Goal: Information Seeking & Learning: Learn about a topic

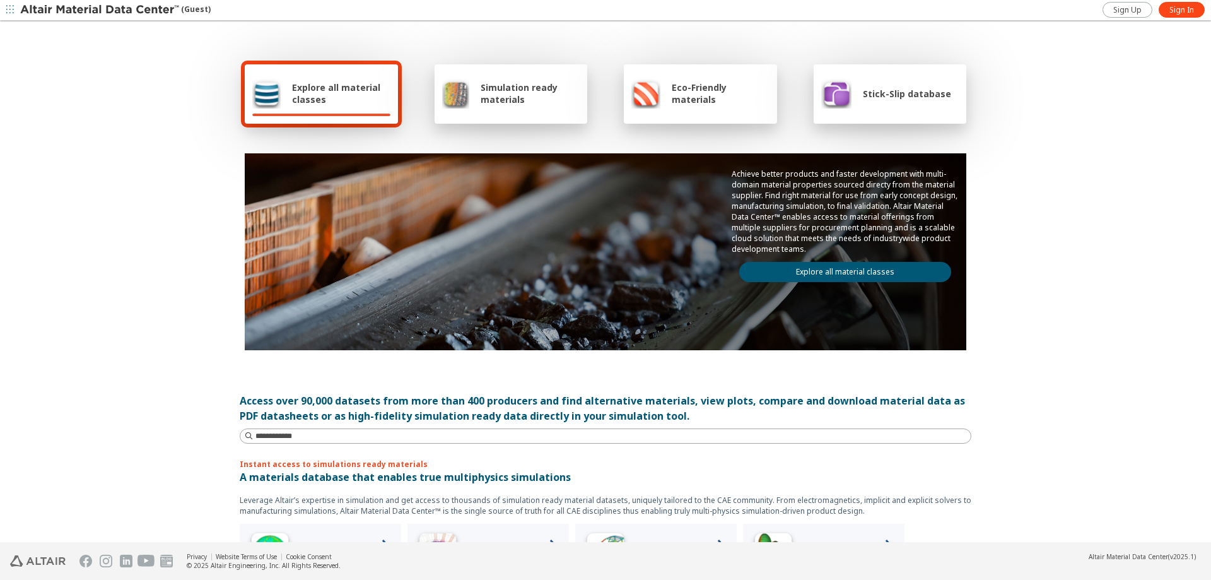
click at [327, 105] on div "Explore all material classes" at bounding box center [321, 93] width 138 height 30
click at [10, 8] on icon "button" at bounding box center [10, 10] width 8 height 8
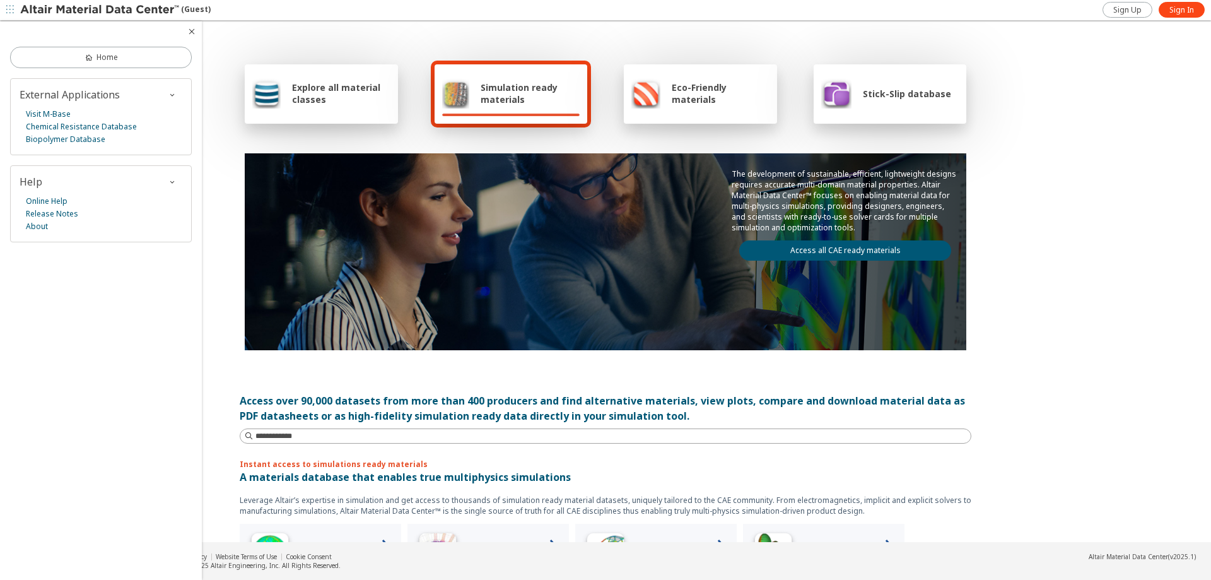
click at [10, 8] on icon "button" at bounding box center [10, 10] width 8 height 8
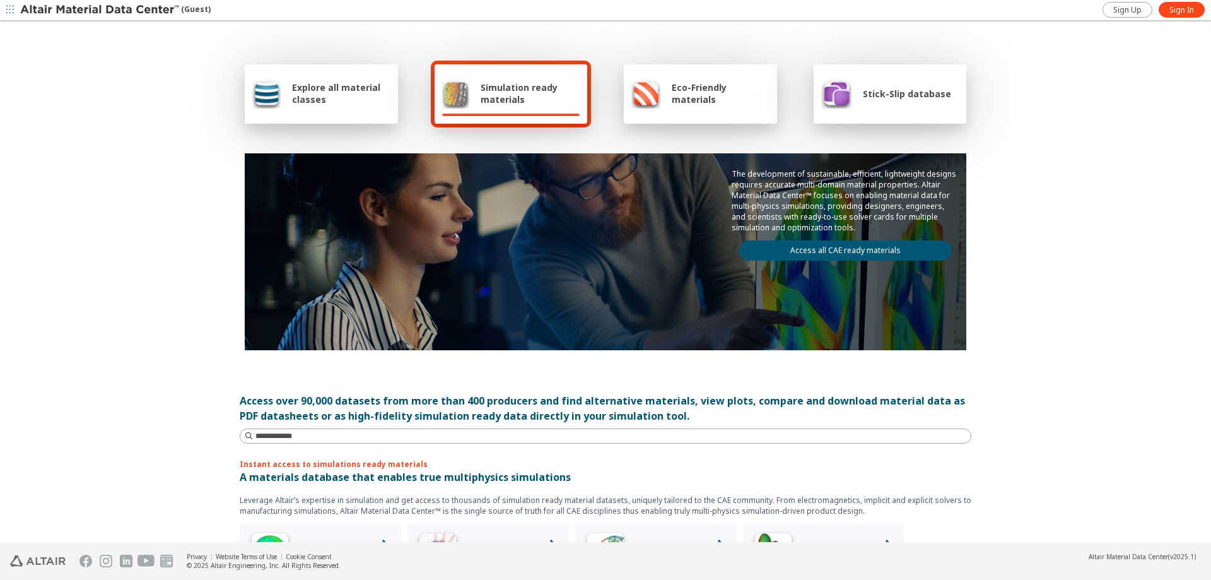
click at [344, 107] on div "Explore all material classes" at bounding box center [321, 93] width 138 height 30
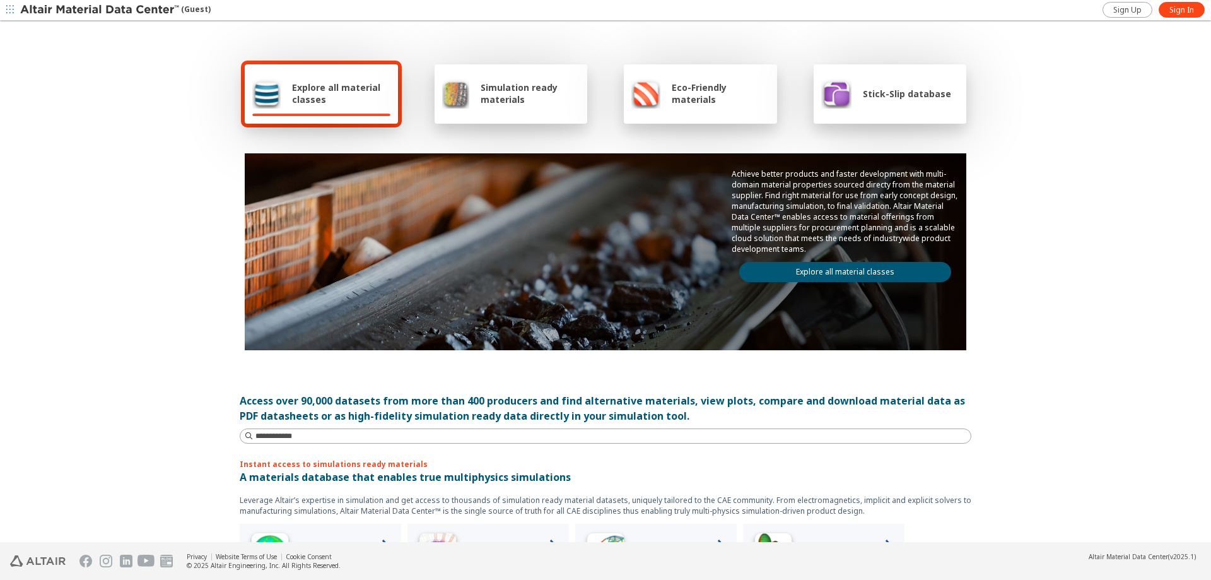
click at [853, 273] on link "Explore all material classes" at bounding box center [845, 272] width 212 height 20
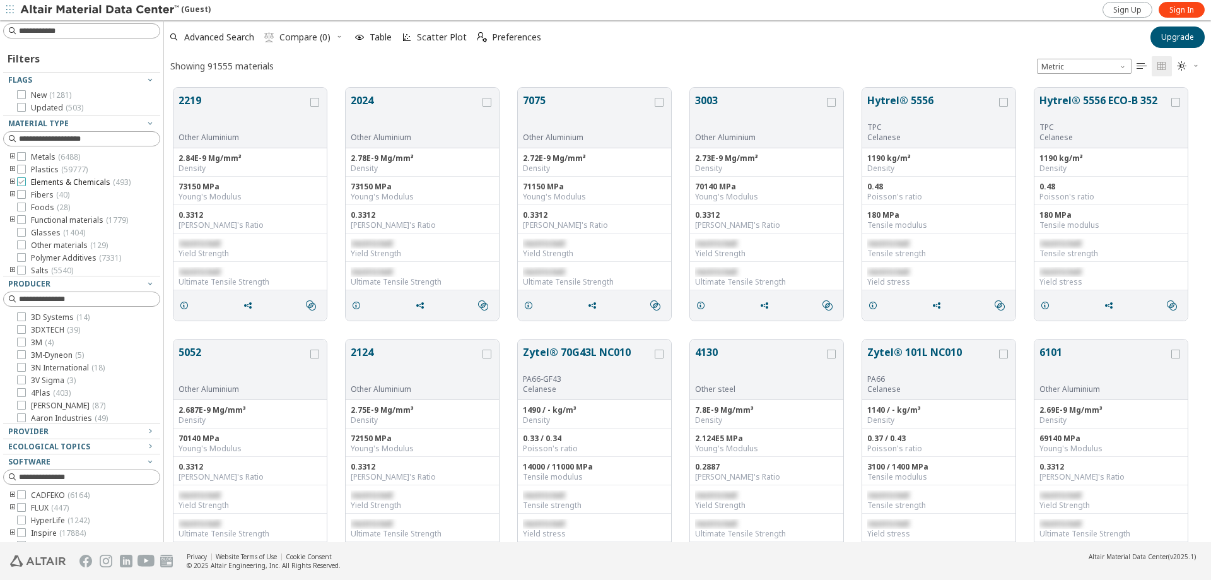
scroll to position [464, 1047]
click at [23, 158] on icon at bounding box center [21, 156] width 9 height 9
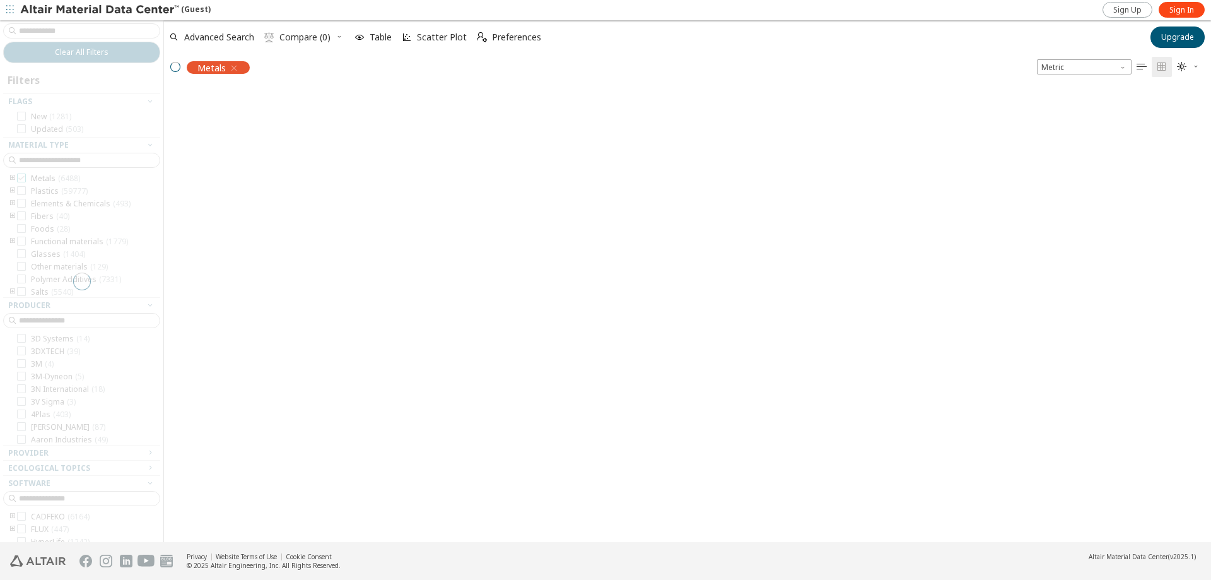
scroll to position [462, 1047]
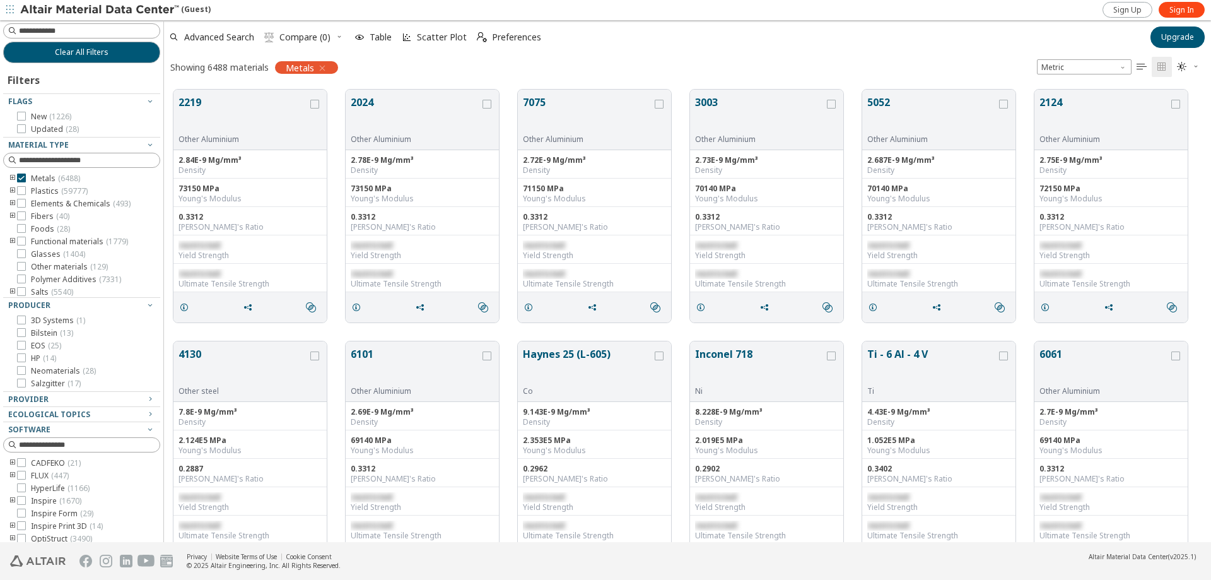
click at [11, 178] on icon "toogle group" at bounding box center [12, 178] width 9 height 10
click at [44, 192] on div at bounding box center [40, 190] width 9 height 9
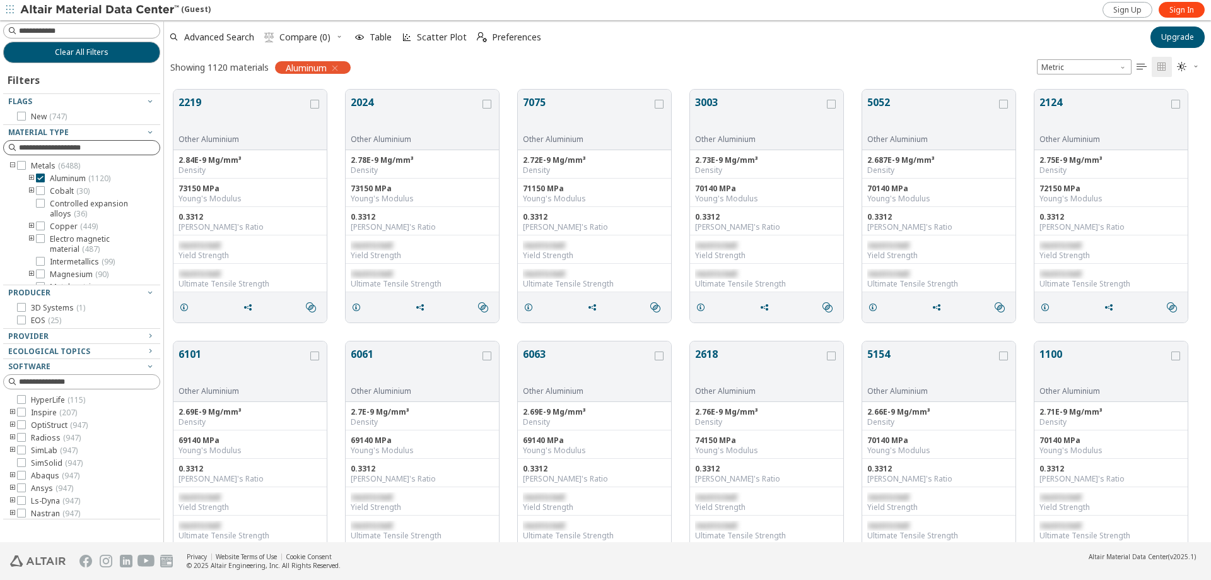
click at [88, 147] on input at bounding box center [89, 147] width 141 height 13
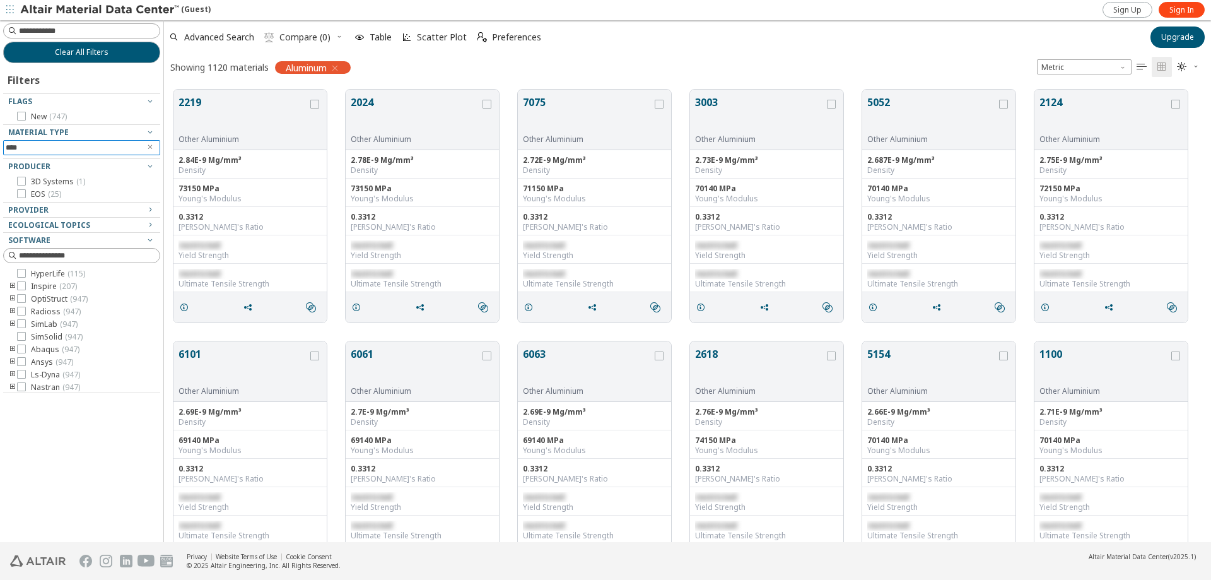
type input "****"
click at [151, 148] on icon "Clear text" at bounding box center [150, 147] width 8 height 8
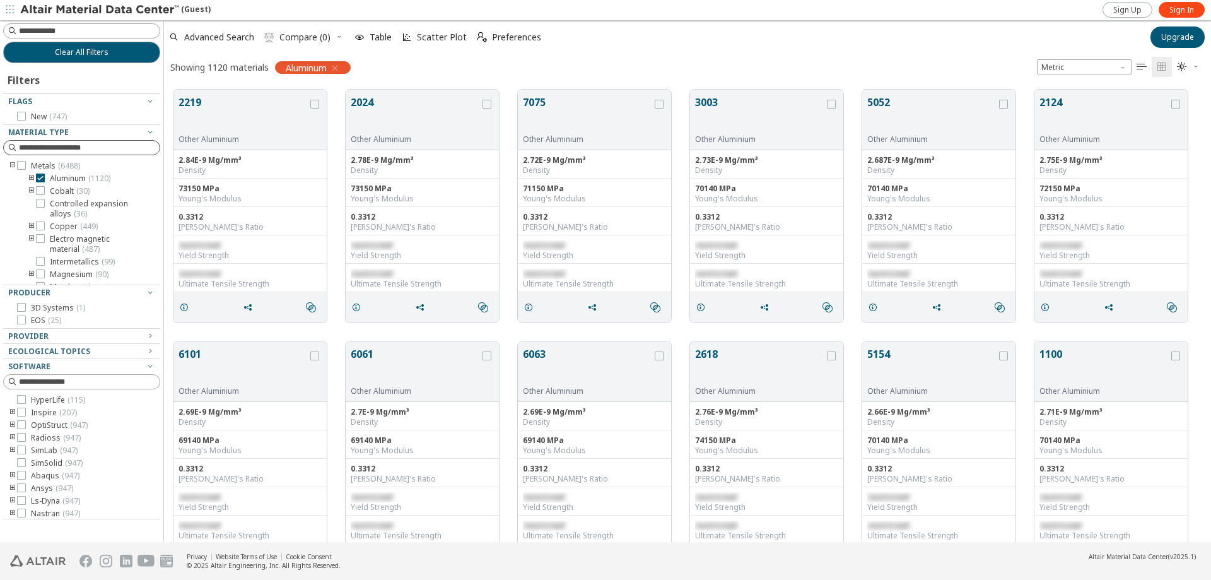
click at [294, 69] on span "Aluminum" at bounding box center [306, 67] width 41 height 11
click at [30, 180] on icon "toogle group" at bounding box center [31, 178] width 9 height 10
click at [61, 268] on icon at bounding box center [59, 266] width 9 height 9
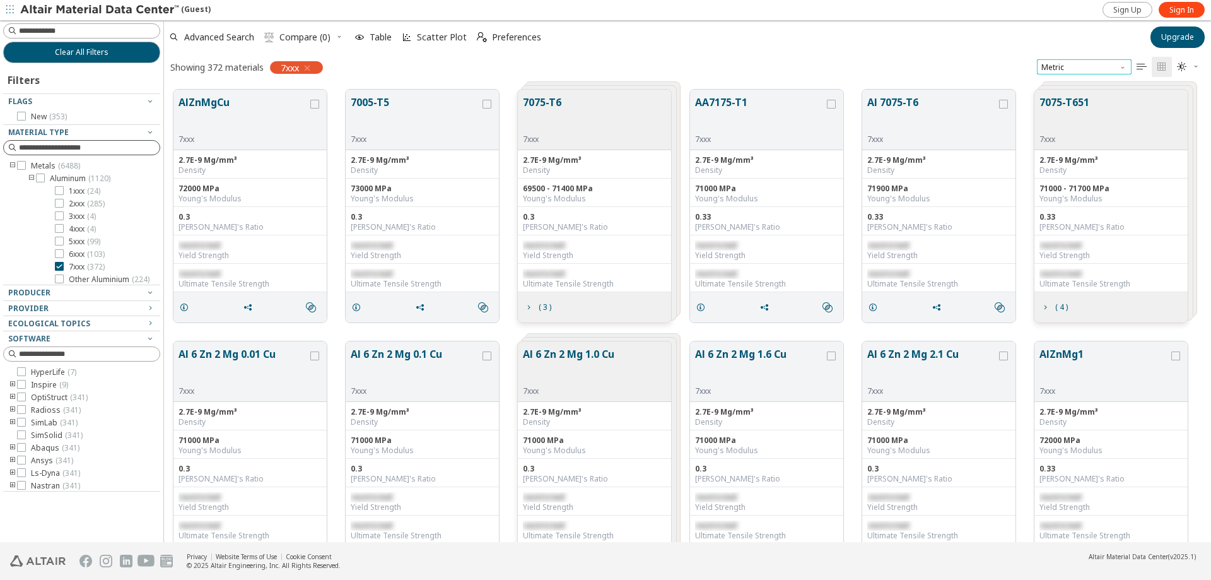
click at [1109, 67] on span "Metric" at bounding box center [1084, 66] width 95 height 15
click at [1062, 81] on span "U.S. customary units" at bounding box center [1080, 83] width 74 height 10
click at [1199, 68] on icon "button" at bounding box center [1196, 66] width 8 height 8
click at [832, 60] on div "Showing 372 materials 7xxx U.S. customary units   " at bounding box center [687, 67] width 1047 height 26
click at [389, 37] on span "Table" at bounding box center [381, 37] width 22 height 9
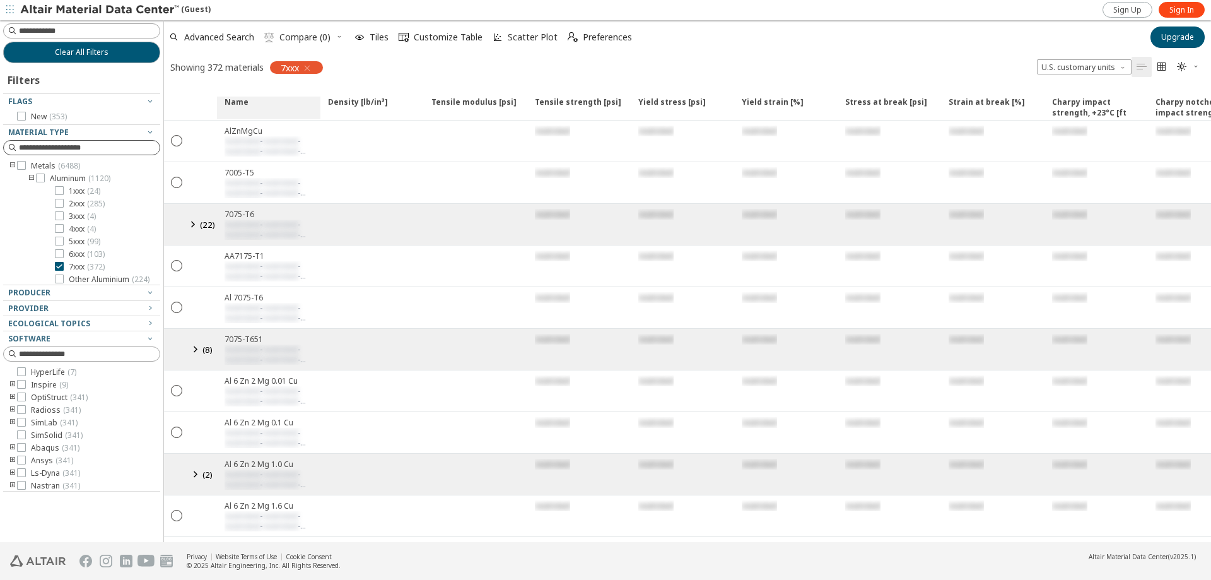
click at [239, 102] on span "Name" at bounding box center [237, 108] width 24 height 23
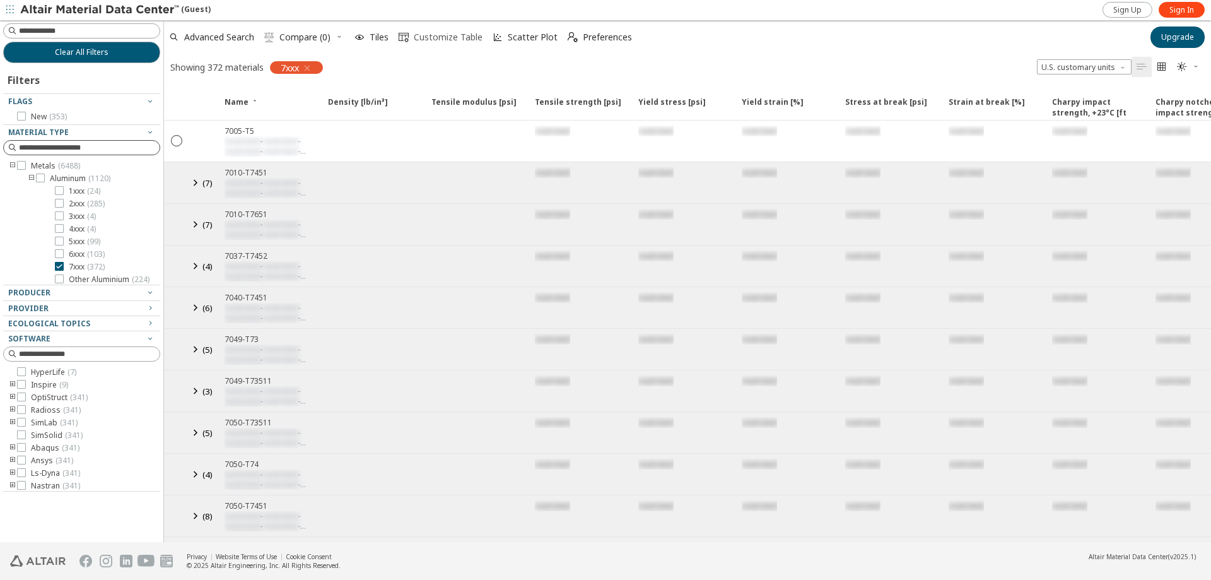
click at [450, 35] on span "Customize Table" at bounding box center [448, 37] width 69 height 9
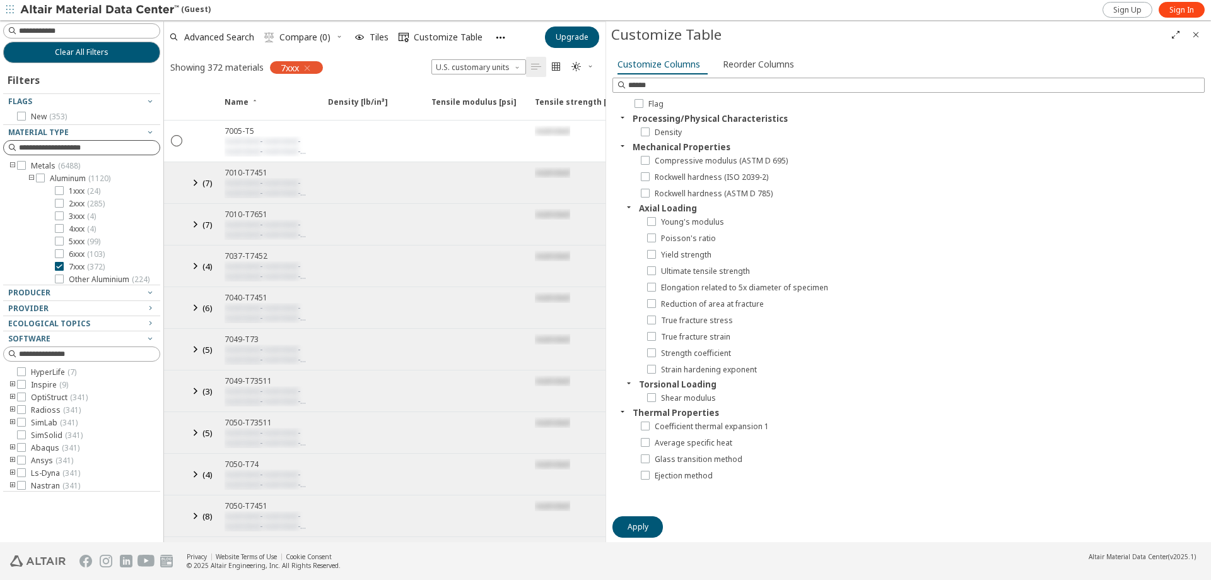
click at [1202, 32] on span "Close" at bounding box center [1196, 35] width 15 height 20
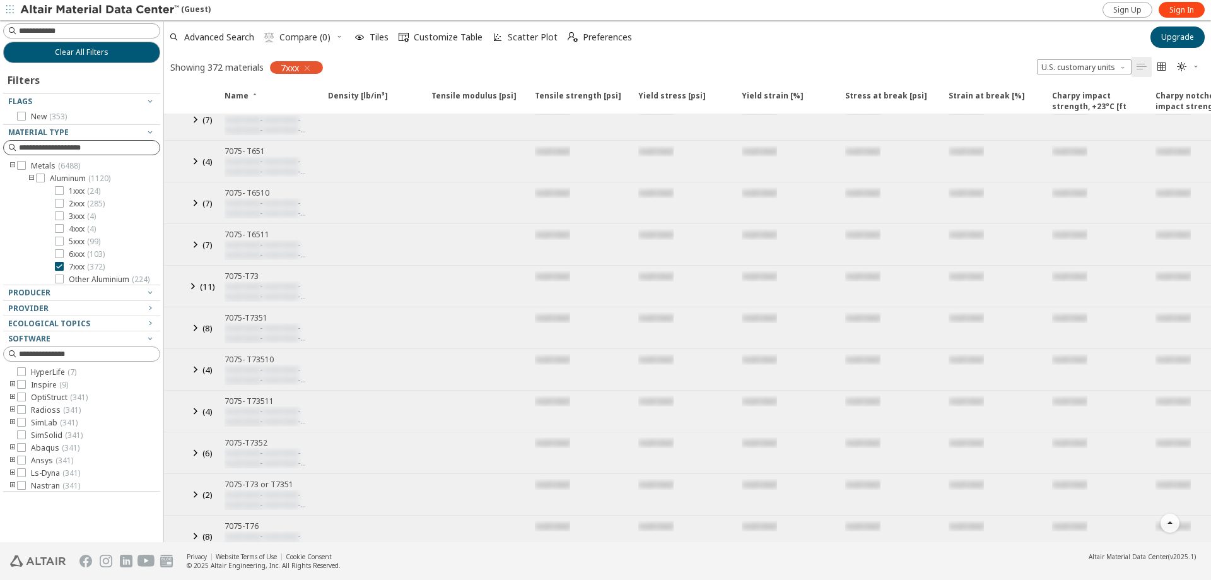
scroll to position [1079, 0]
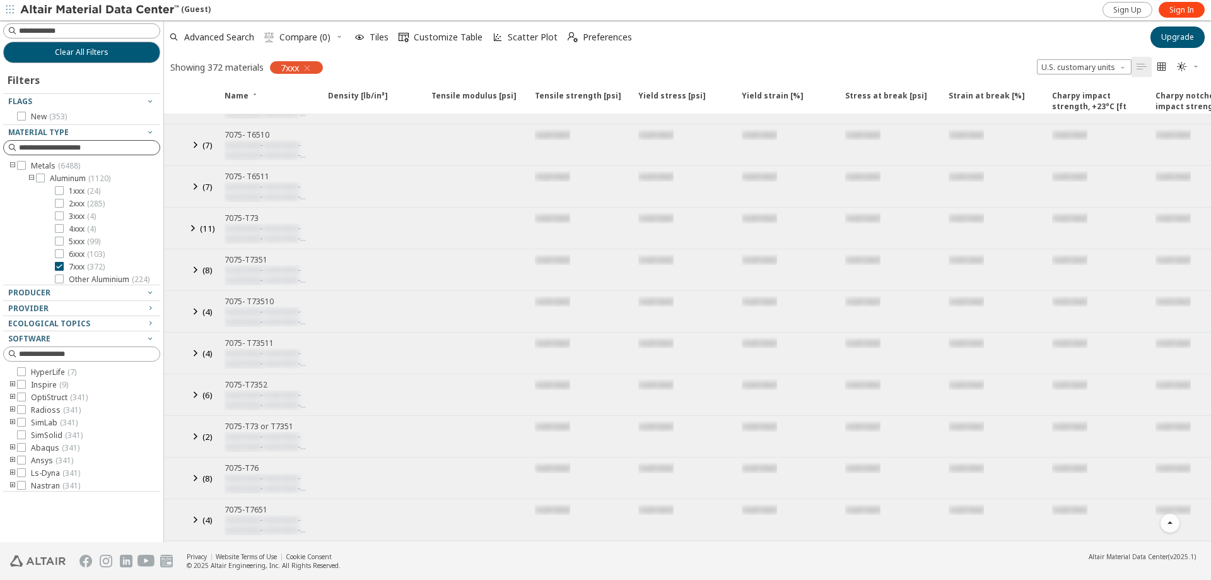
click at [192, 270] on icon at bounding box center [194, 270] width 15 height 16
click at [249, 264] on div "7075-T7351" at bounding box center [273, 259] width 96 height 11
click at [266, 312] on icon "button" at bounding box center [266, 311] width 10 height 10
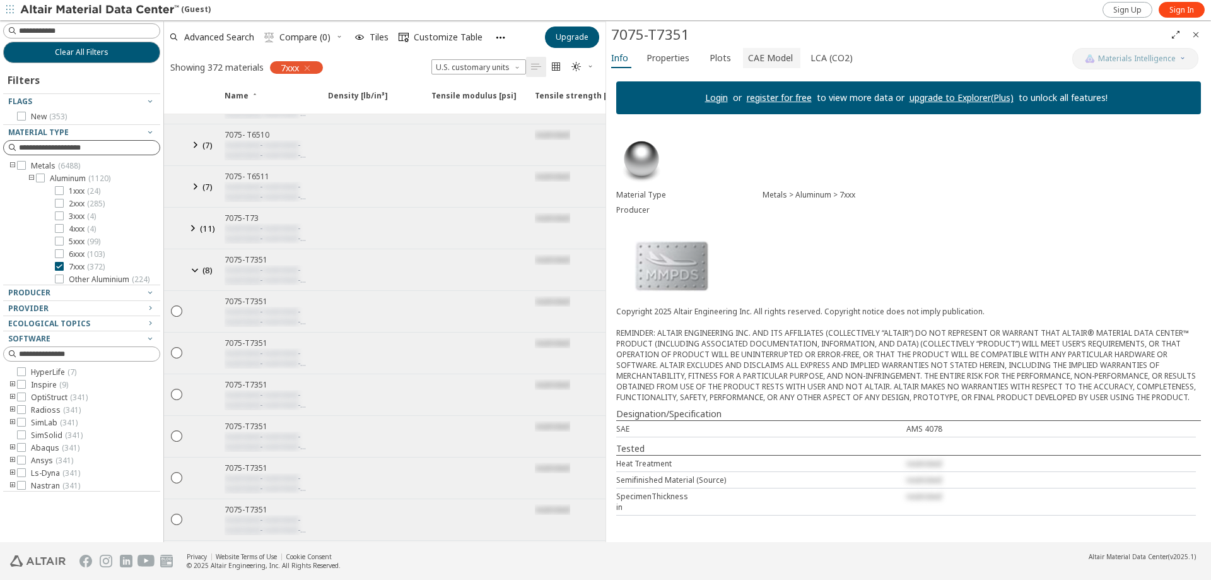
click at [790, 58] on button "CAE Model" at bounding box center [771, 58] width 57 height 20
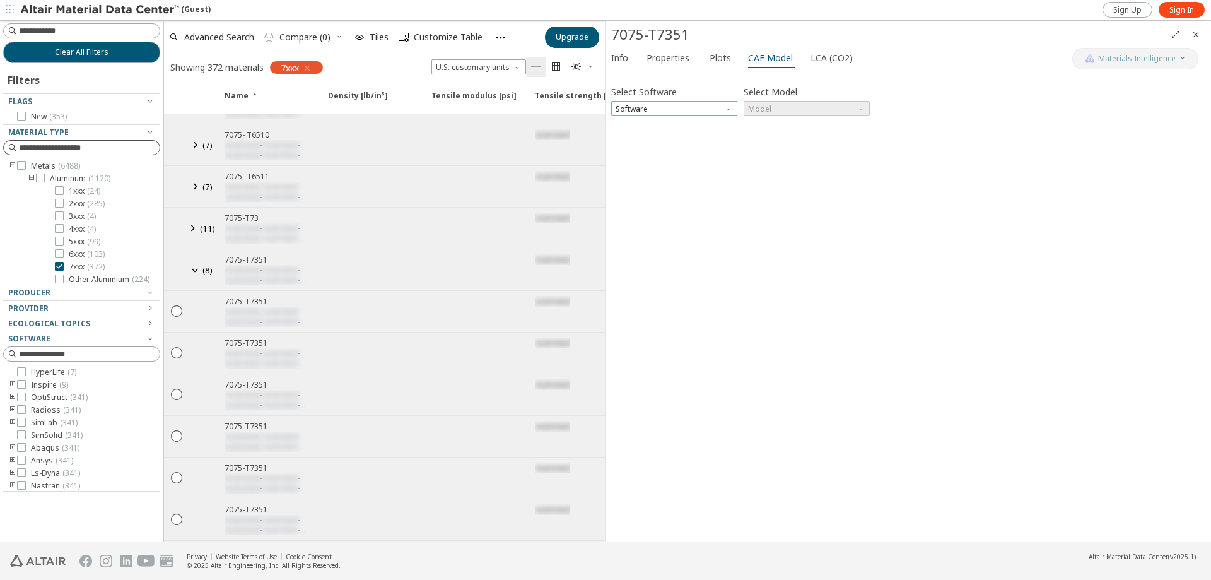
click at [683, 104] on span "Software" at bounding box center [674, 108] width 126 height 15
click at [654, 228] on span "Nastran" at bounding box center [674, 230] width 116 height 9
click at [772, 105] on span "Model" at bounding box center [807, 108] width 126 height 15
click at [777, 140] on span "MATS1" at bounding box center [807, 139] width 116 height 9
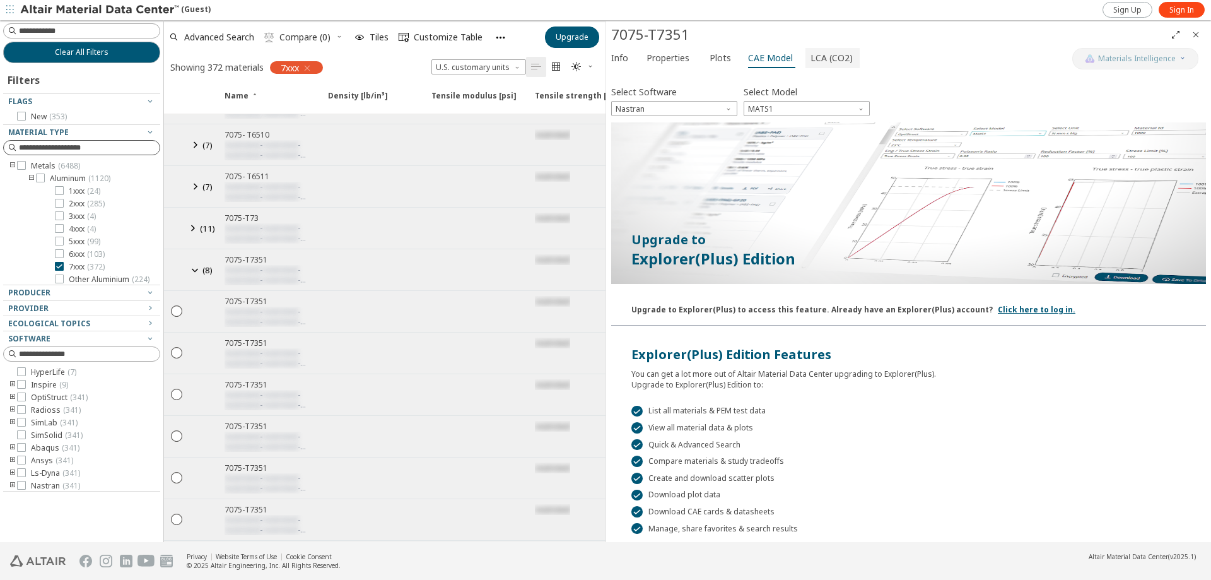
click at [816, 56] on span "LCA (CO2)" at bounding box center [832, 58] width 42 height 20
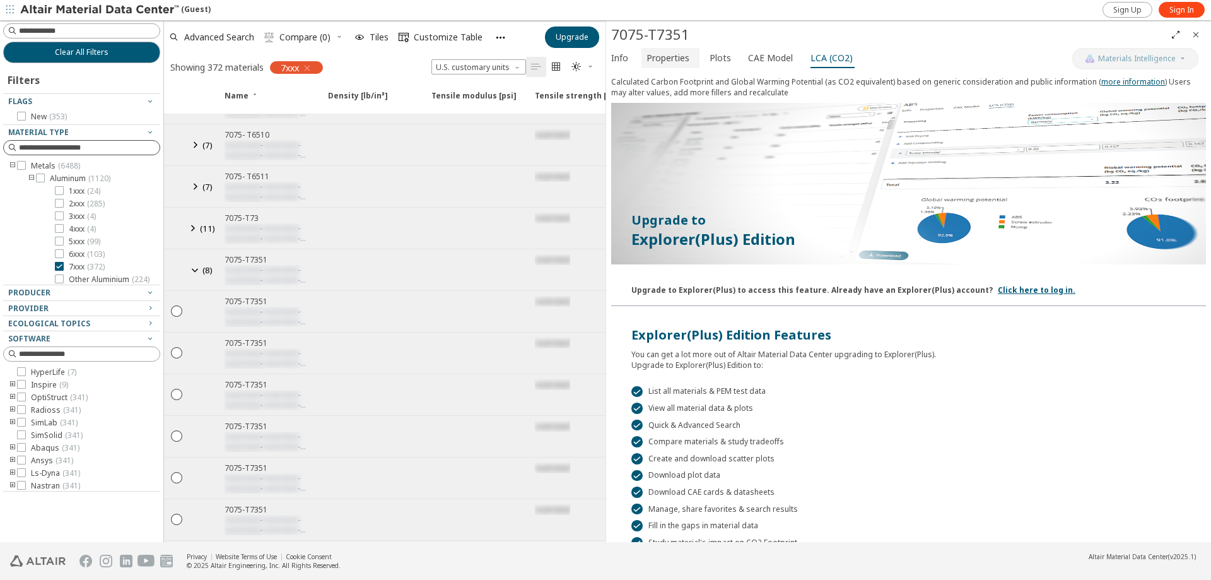
click at [663, 57] on span "Properties" at bounding box center [668, 58] width 43 height 20
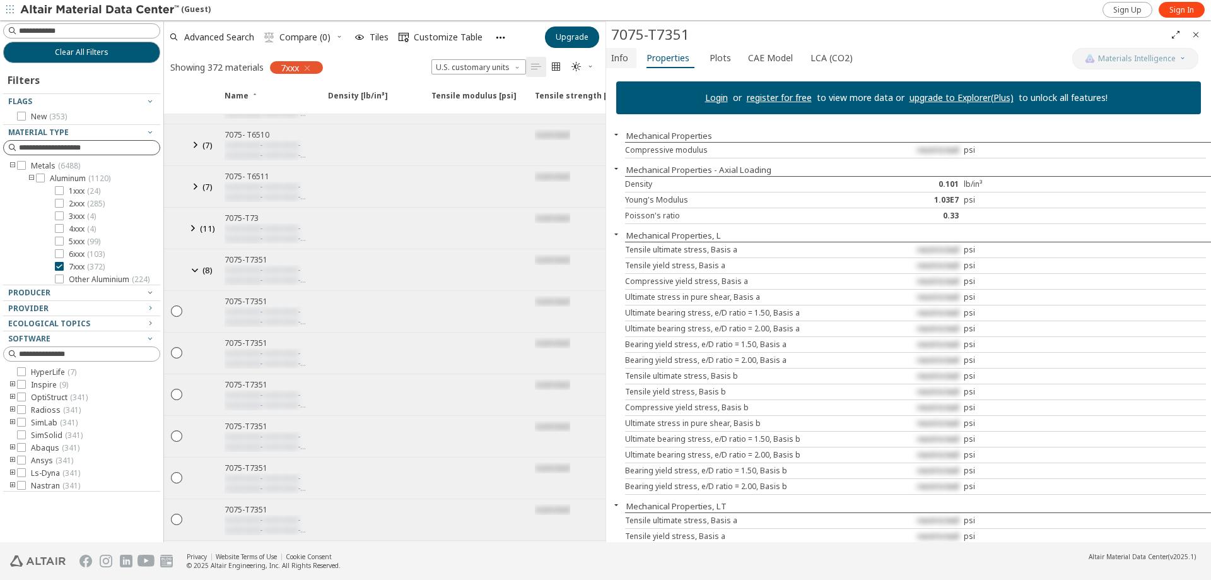
click at [618, 57] on span "Info" at bounding box center [619, 58] width 17 height 20
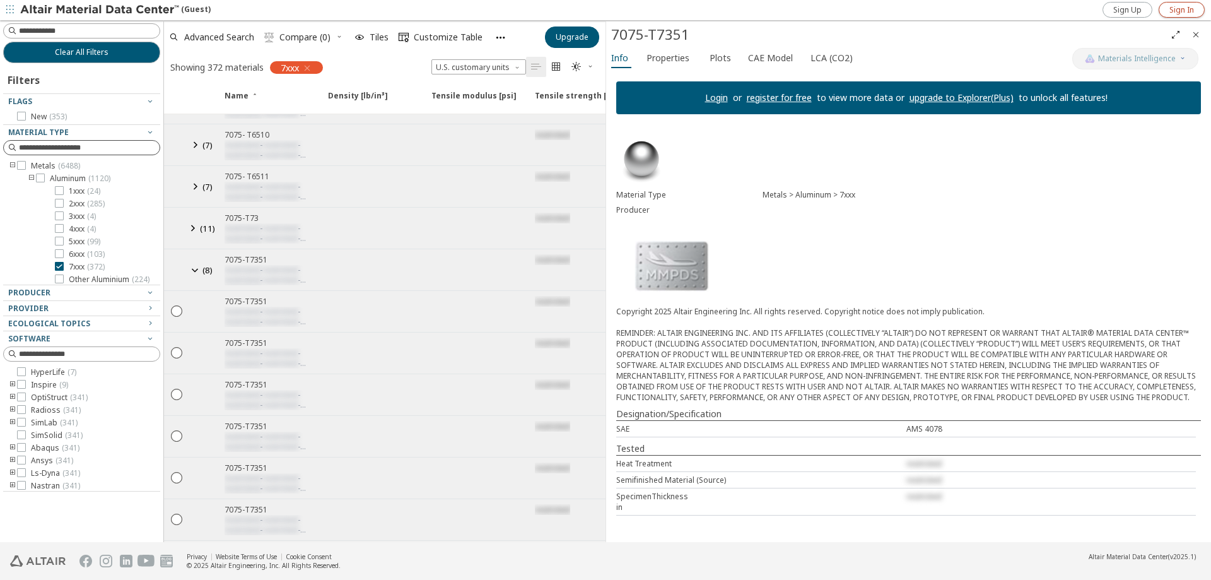
click at [1178, 9] on span "Sign In" at bounding box center [1182, 10] width 25 height 10
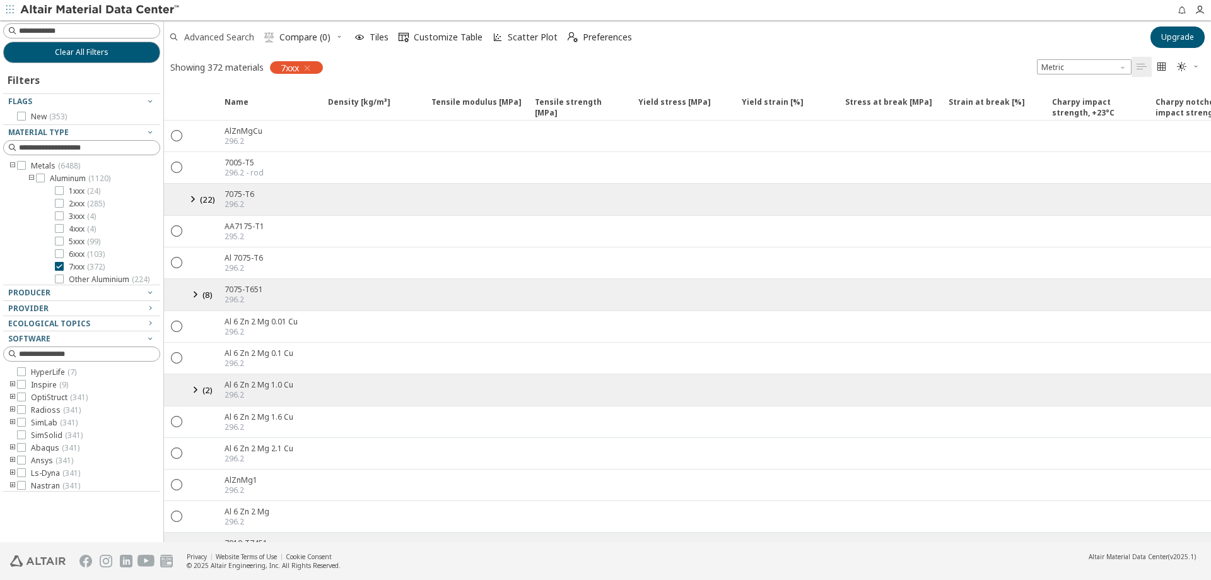
click at [202, 36] on span "Advanced Search" at bounding box center [219, 37] width 70 height 9
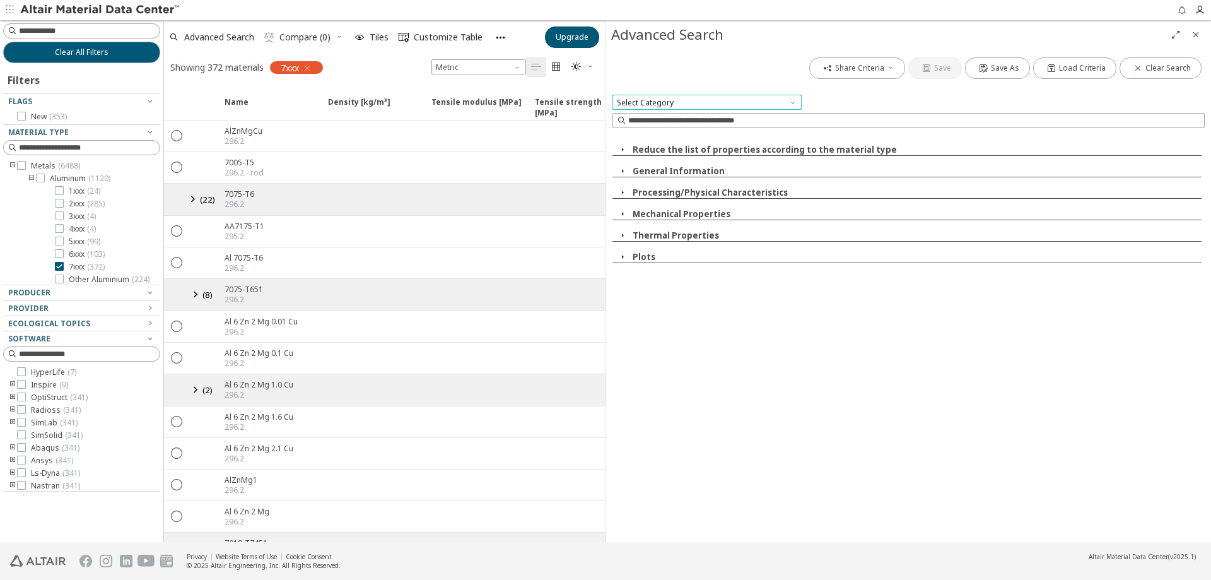
click at [681, 98] on span "Select Category" at bounding box center [707, 102] width 189 height 15
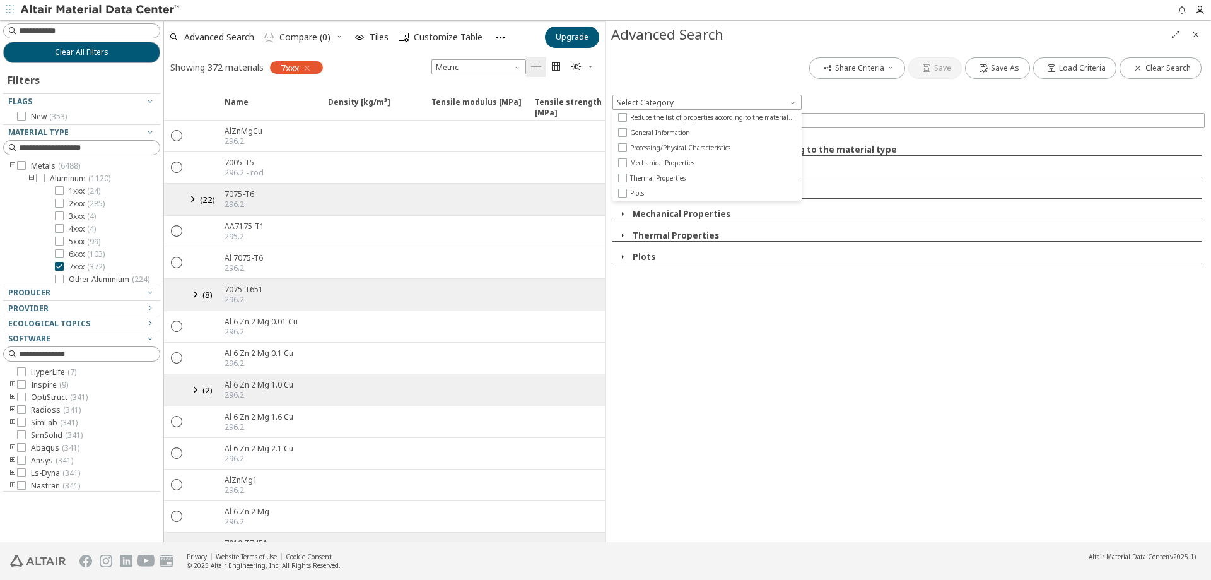
click at [699, 77] on div "Share Criteria Save Save As Load Criteria Clear Search" at bounding box center [909, 68] width 592 height 28
click at [692, 119] on input at bounding box center [916, 120] width 576 height 13
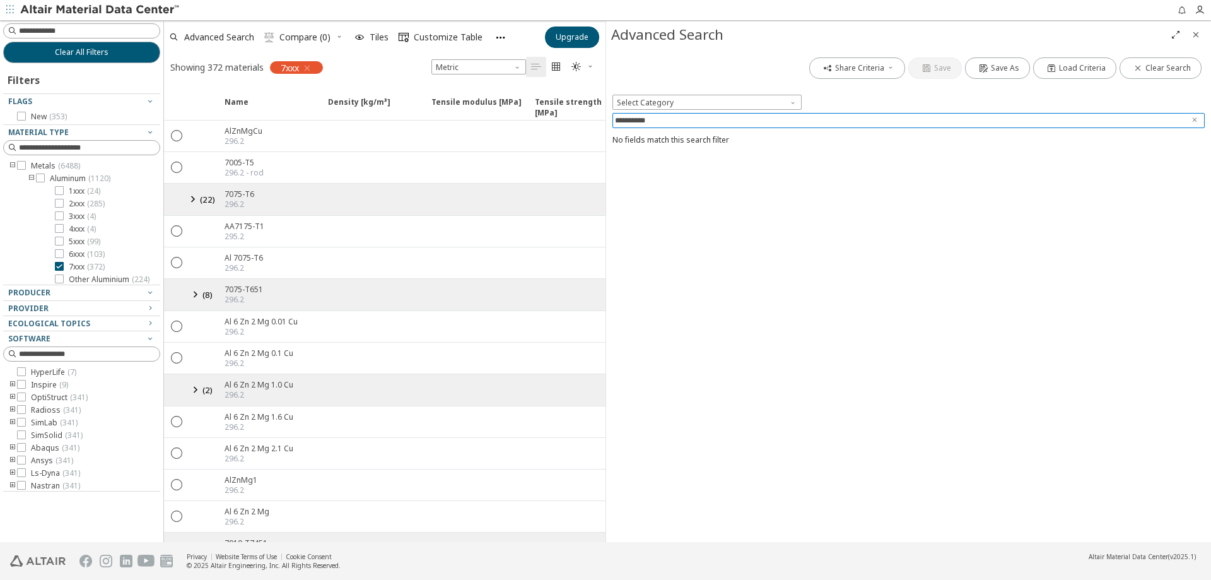
type input "**********"
click at [700, 101] on span "Select Category" at bounding box center [707, 102] width 189 height 15
click at [699, 102] on span "Select Category" at bounding box center [707, 102] width 189 height 15
click at [693, 116] on input "**********" at bounding box center [906, 120] width 556 height 13
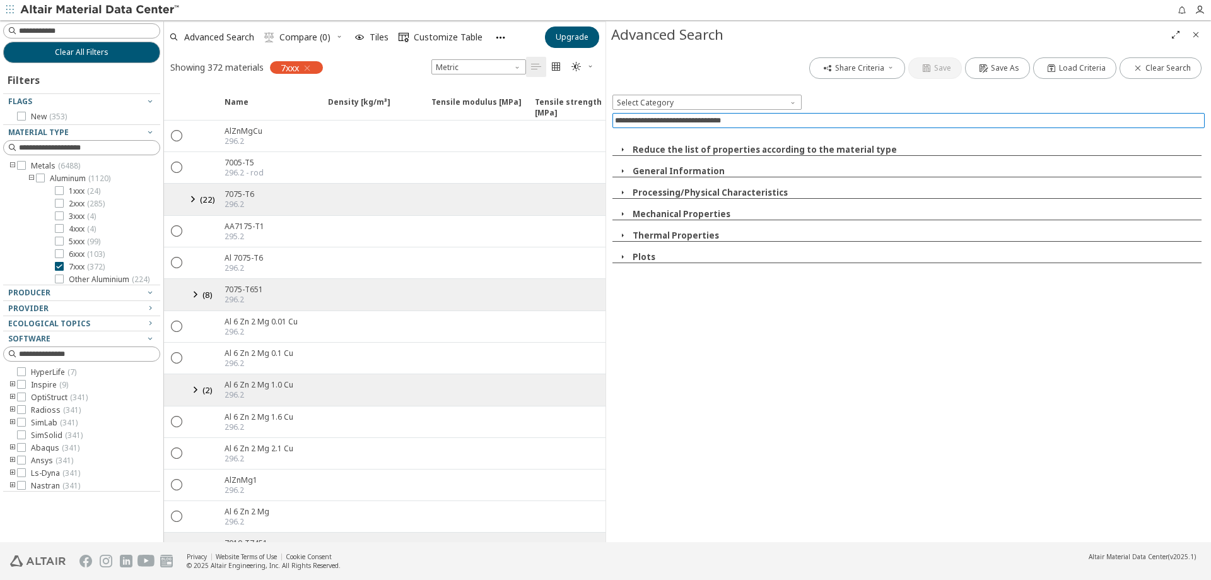
click at [1201, 34] on icon "Close" at bounding box center [1196, 35] width 10 height 10
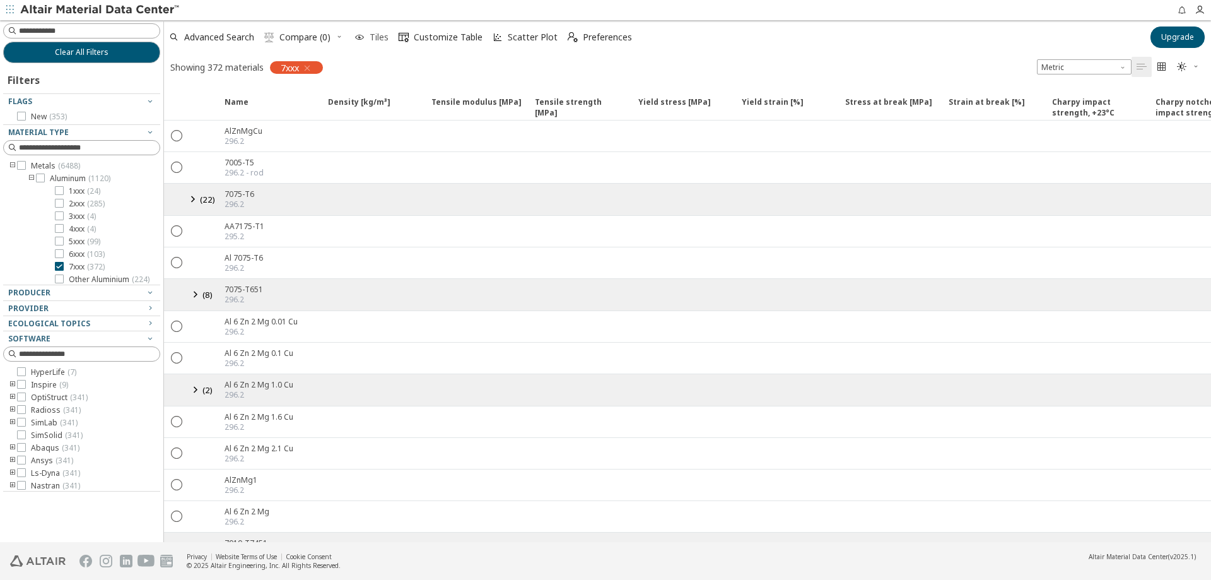
click at [369, 38] on span "Tiles" at bounding box center [379, 37] width 24 height 9
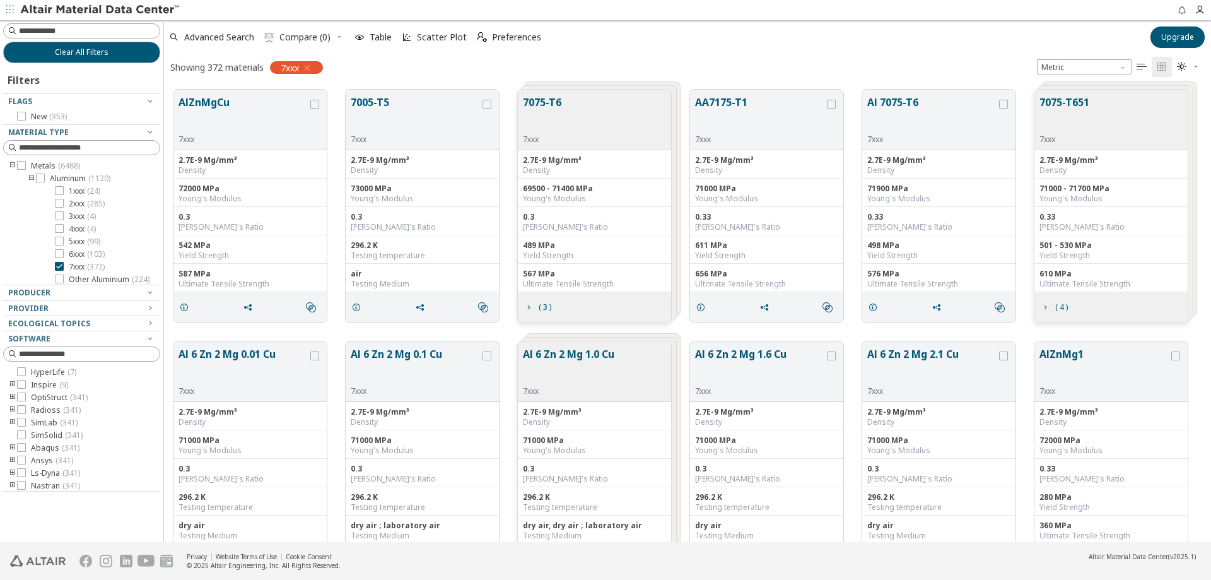
scroll to position [462, 1047]
click at [42, 293] on span "Producer" at bounding box center [29, 292] width 42 height 11
click at [151, 292] on icon "button" at bounding box center [150, 292] width 10 height 10
click at [150, 320] on icon "button" at bounding box center [150, 322] width 10 height 10
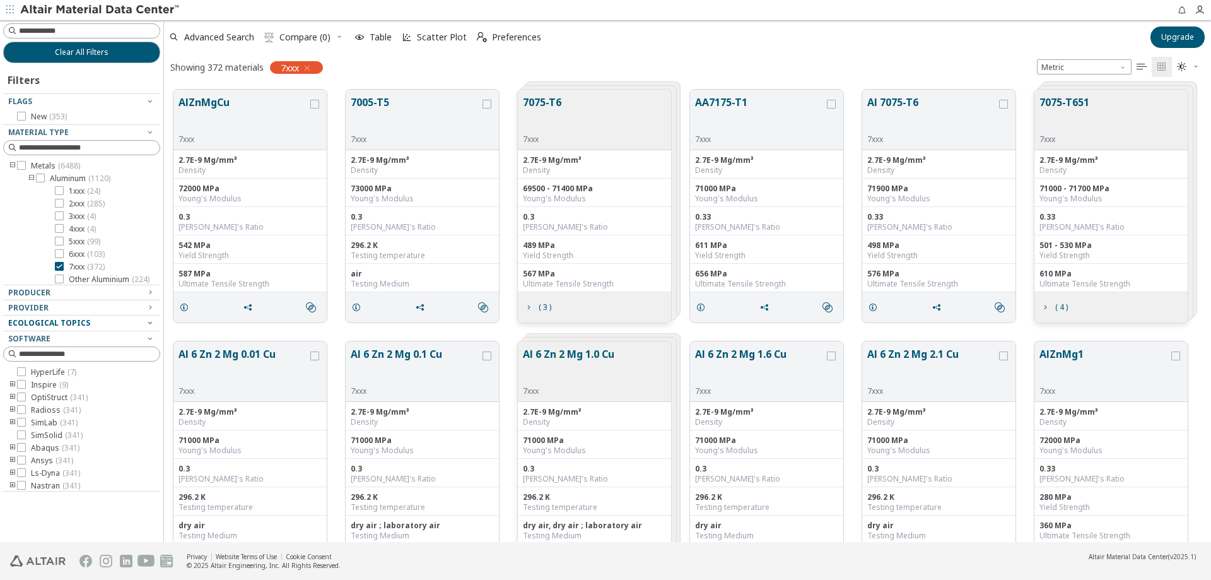
click at [150, 320] on icon "button" at bounding box center [150, 322] width 10 height 10
click at [221, 40] on span "Advanced Search" at bounding box center [219, 37] width 70 height 9
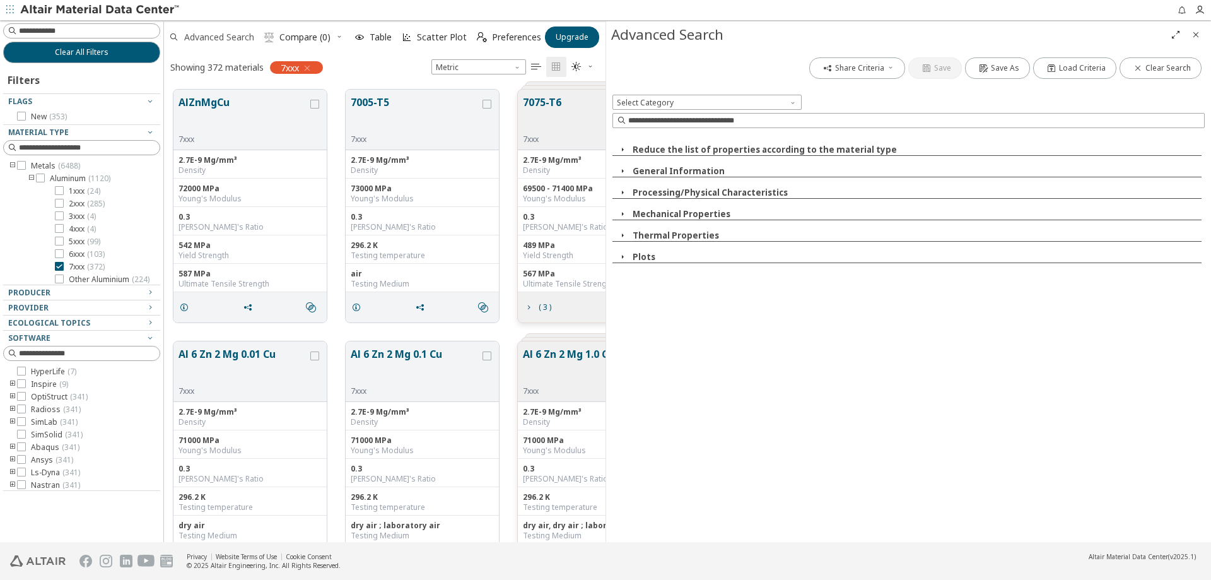
scroll to position [462, 442]
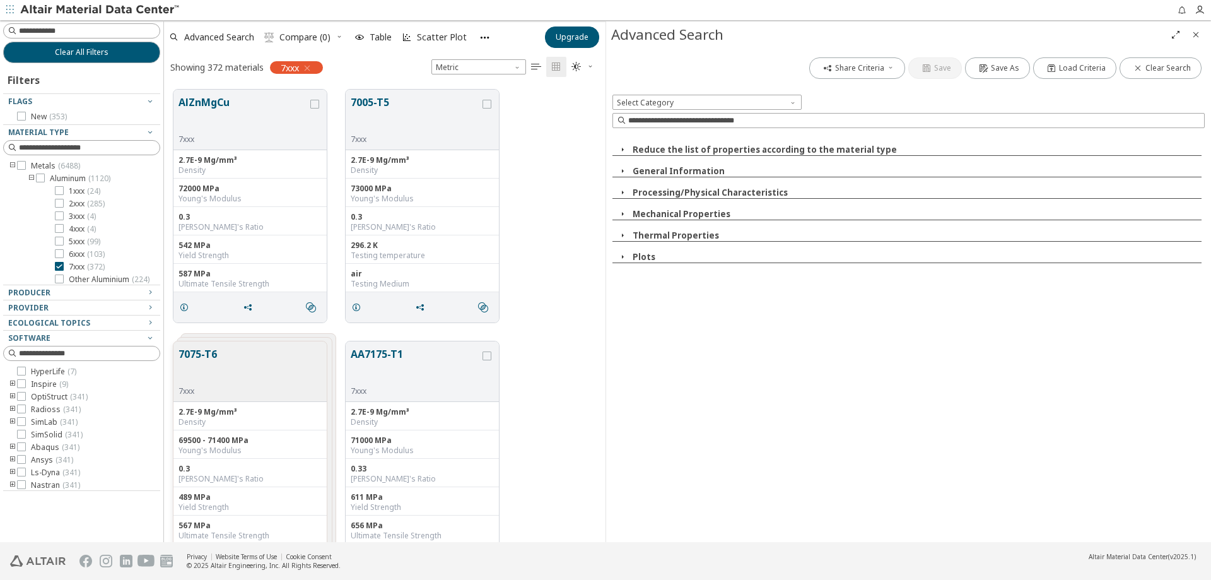
click at [623, 168] on icon "button" at bounding box center [623, 171] width 10 height 10
click at [1197, 35] on icon "Close" at bounding box center [1196, 35] width 10 height 10
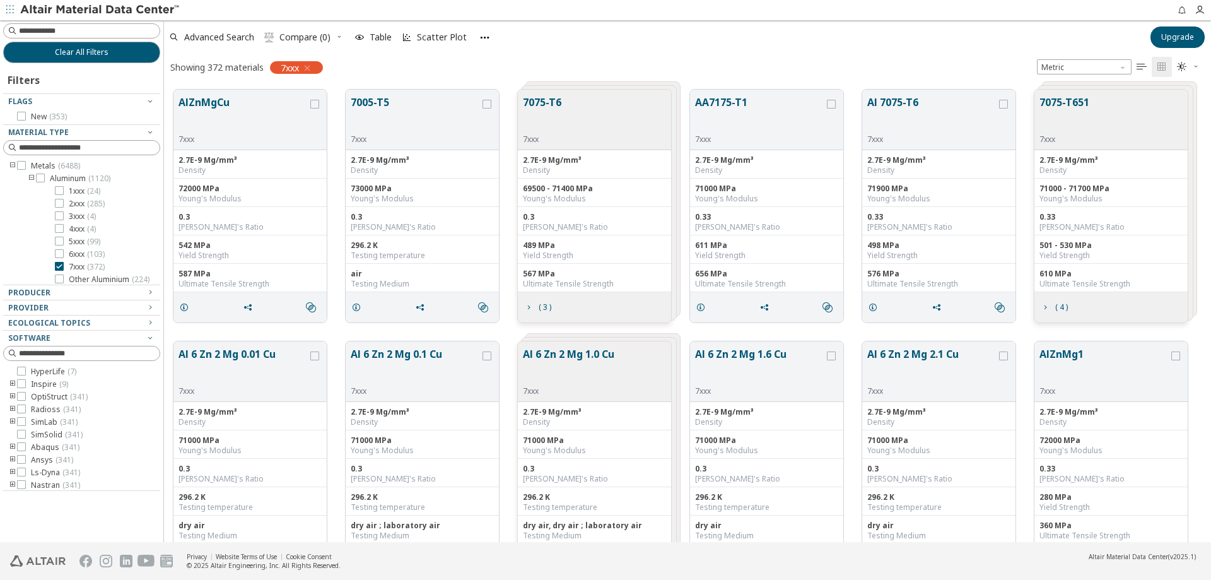
scroll to position [462, 1047]
click at [525, 37] on span "Preferences" at bounding box center [516, 37] width 49 height 9
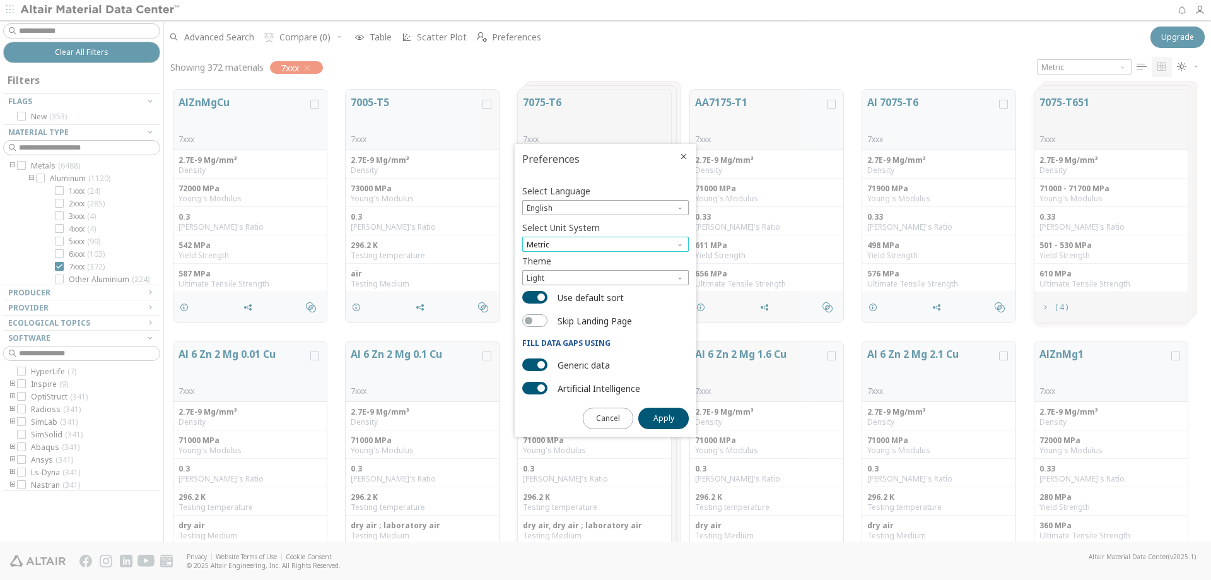
click at [573, 247] on span "Metric" at bounding box center [605, 244] width 167 height 15
click at [566, 261] on span "U.S. customary units" at bounding box center [565, 260] width 74 height 10
click at [589, 298] on label "Use default sort" at bounding box center [591, 297] width 66 height 18
click at [548, 298] on button "Use default sort" at bounding box center [534, 297] width 25 height 13
click at [538, 390] on button "Artificial Intelligence" at bounding box center [534, 388] width 25 height 13
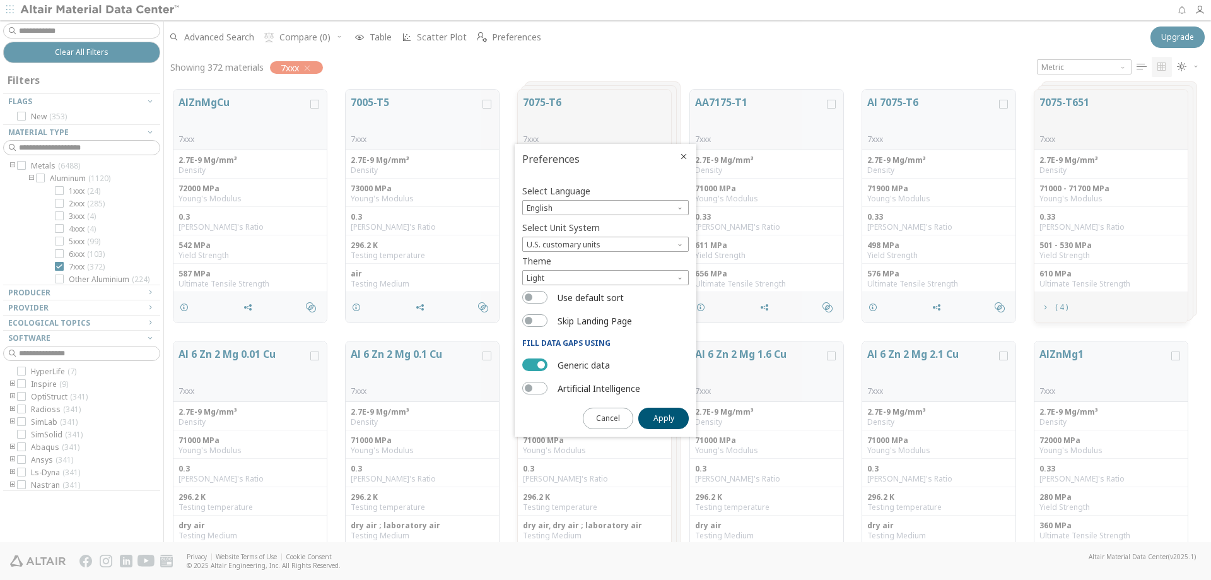
click at [538, 367] on button "Generic data" at bounding box center [534, 364] width 25 height 13
click at [669, 421] on span "Apply" at bounding box center [664, 418] width 21 height 10
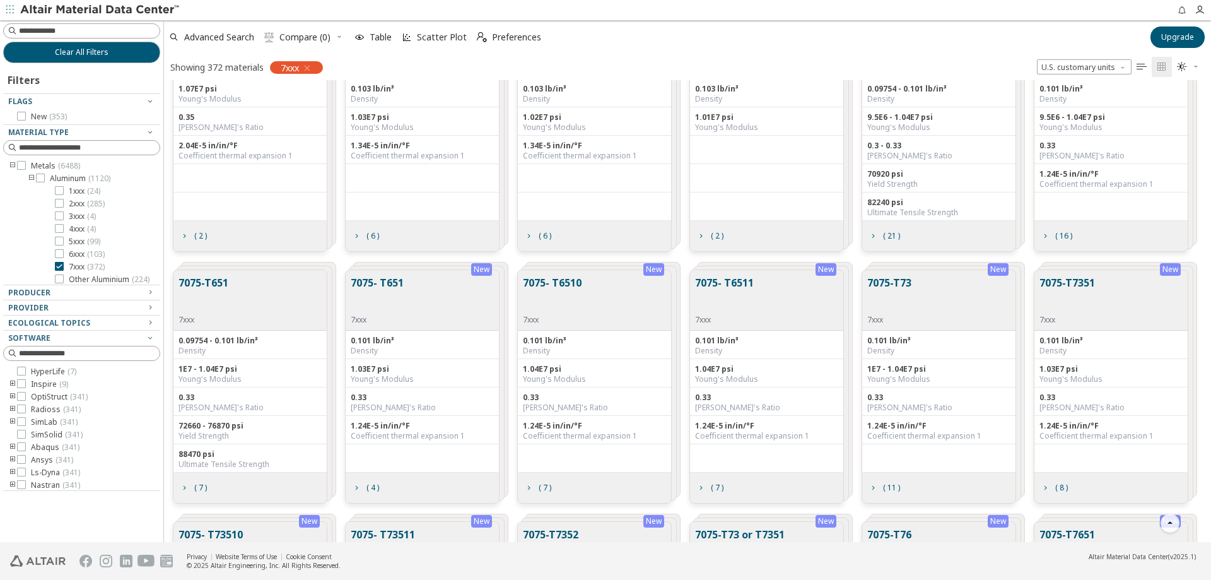
scroll to position [837, 0]
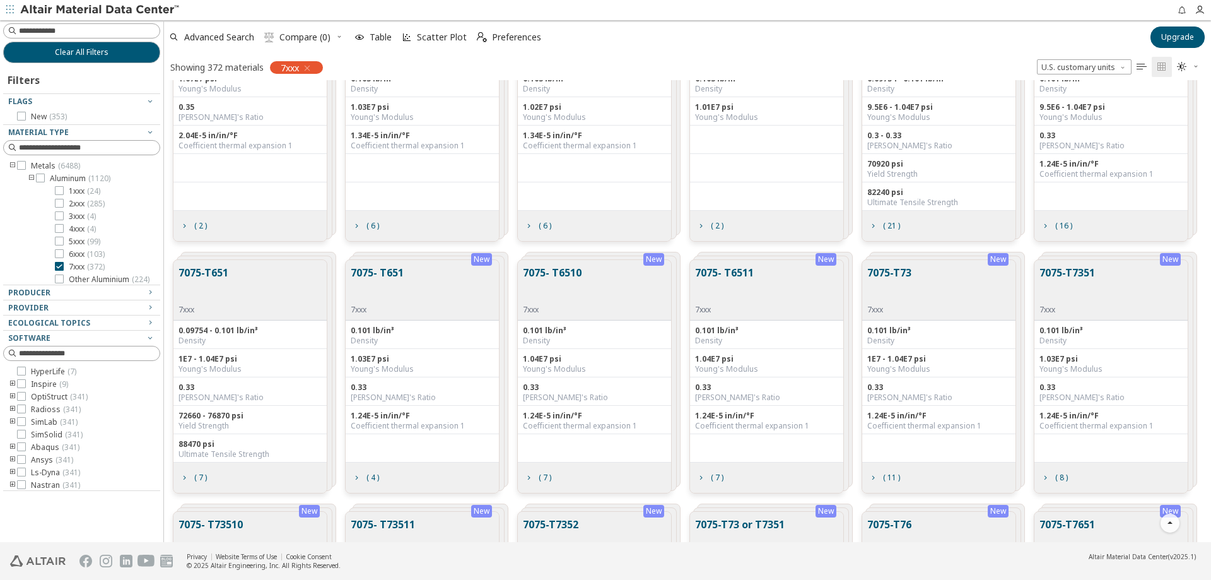
click at [1079, 275] on button "7075-T7351" at bounding box center [1068, 285] width 56 height 40
click at [1057, 479] on span "( 8 )" at bounding box center [1061, 478] width 13 height 8
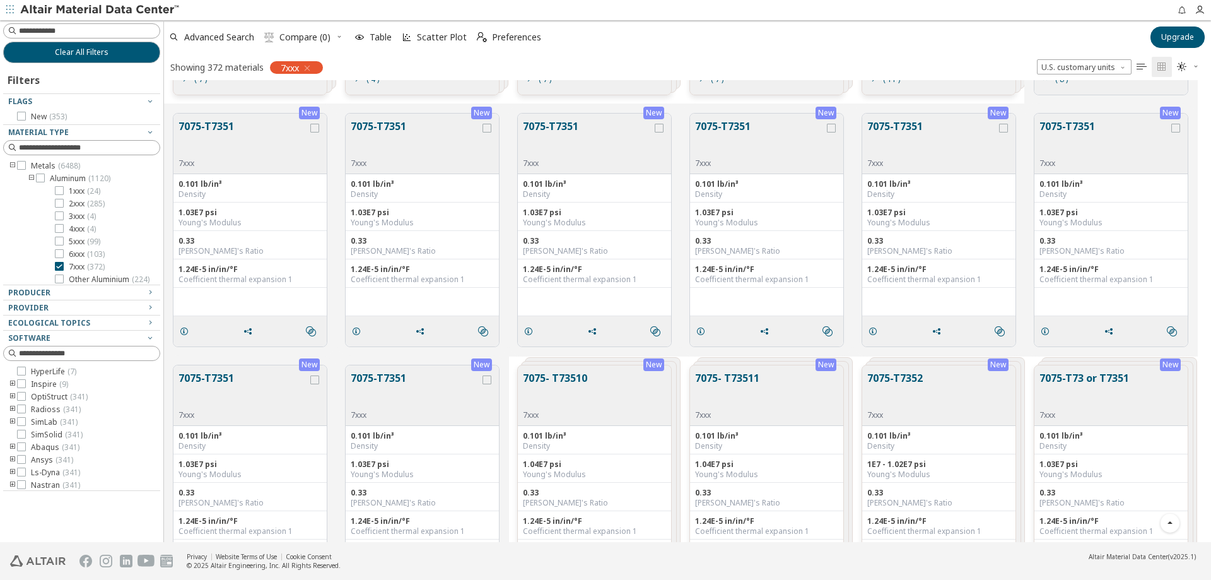
scroll to position [1094, 0]
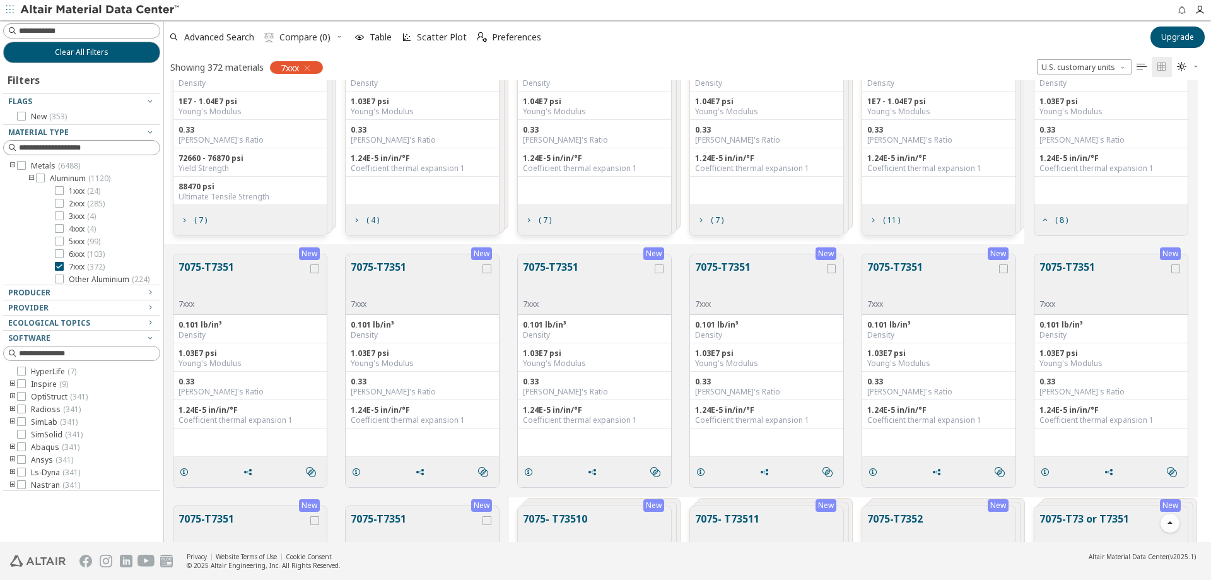
click at [710, 264] on button "7075-T7351" at bounding box center [759, 279] width 129 height 40
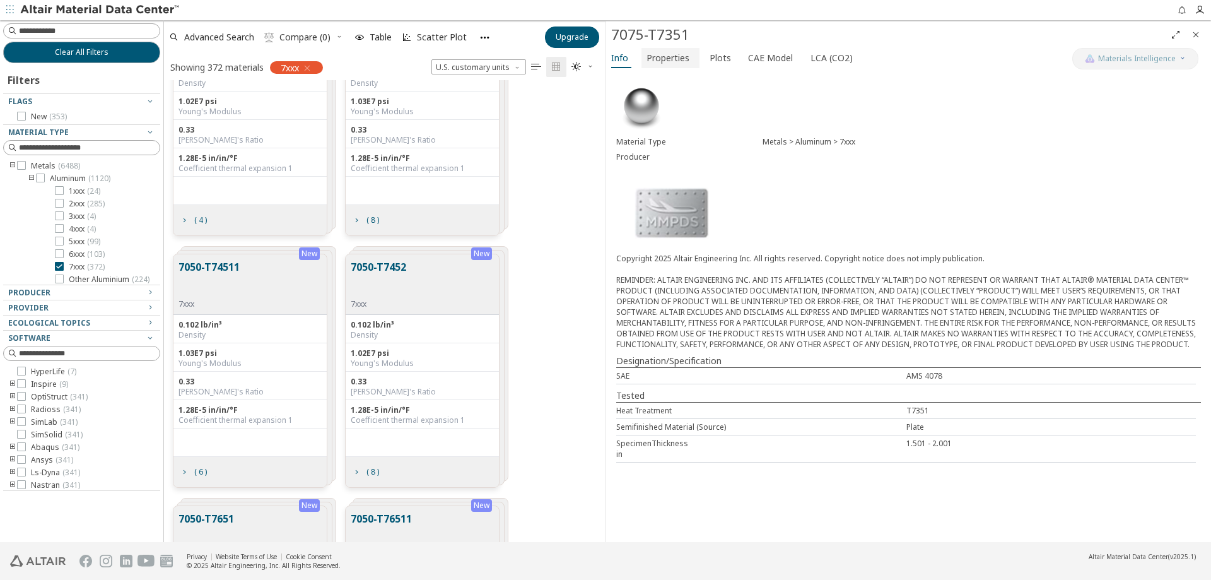
click at [659, 62] on span "Properties" at bounding box center [668, 58] width 43 height 20
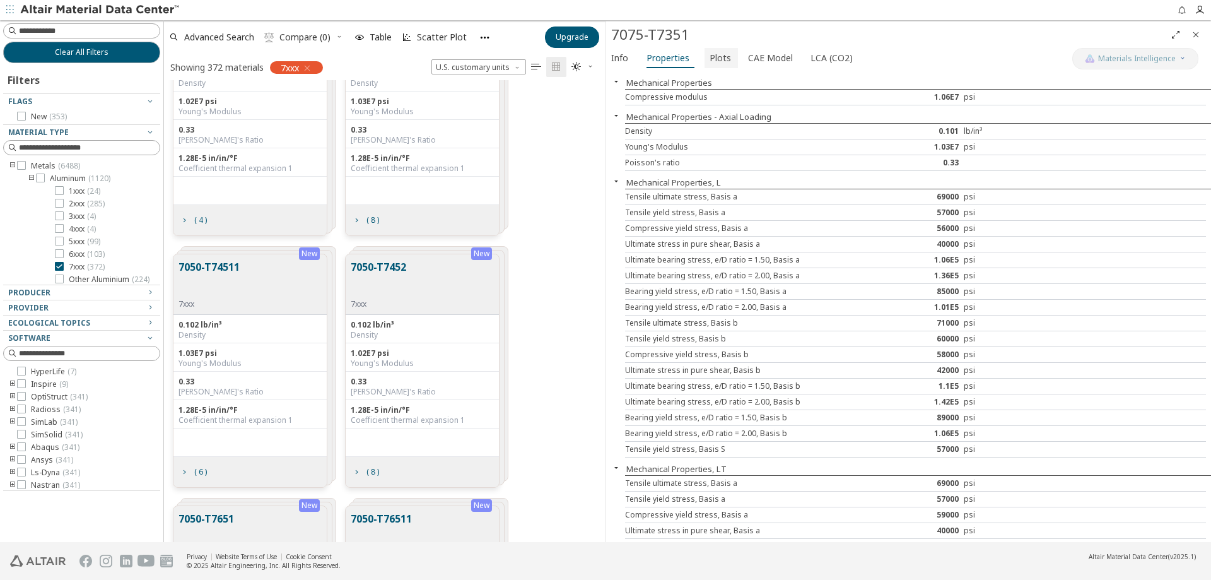
click at [710, 60] on span "Plots" at bounding box center [720, 58] width 21 height 20
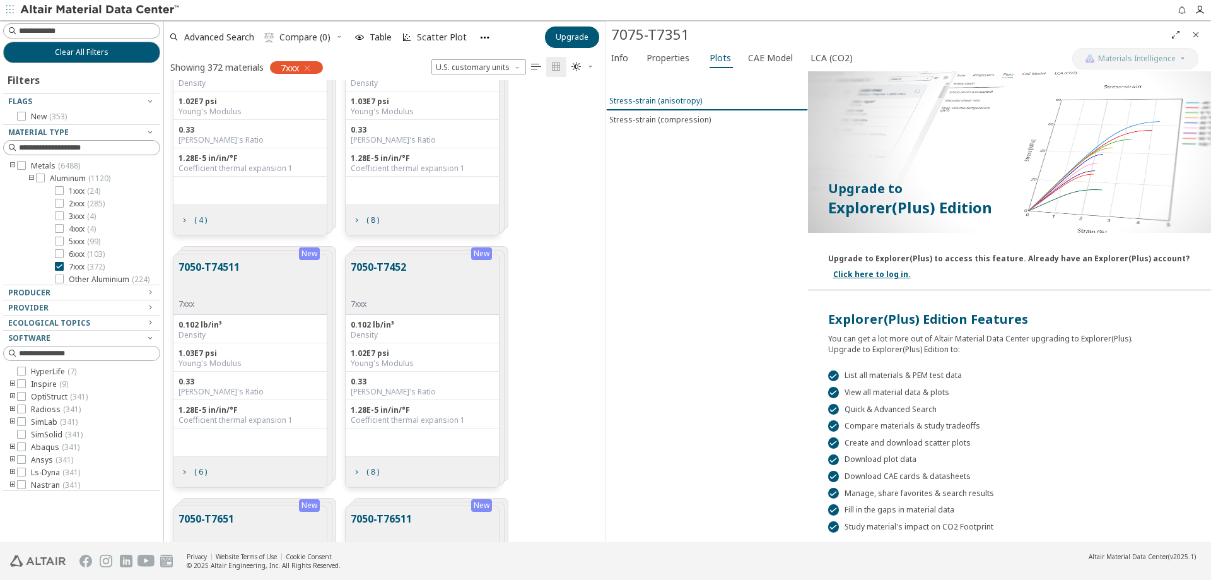
click at [637, 100] on div "Stress-strain (anisotropy)" at bounding box center [655, 100] width 93 height 11
click at [640, 117] on div "Stress-strain (compression)" at bounding box center [660, 119] width 102 height 11
click at [766, 54] on span "CAE Model" at bounding box center [770, 58] width 45 height 20
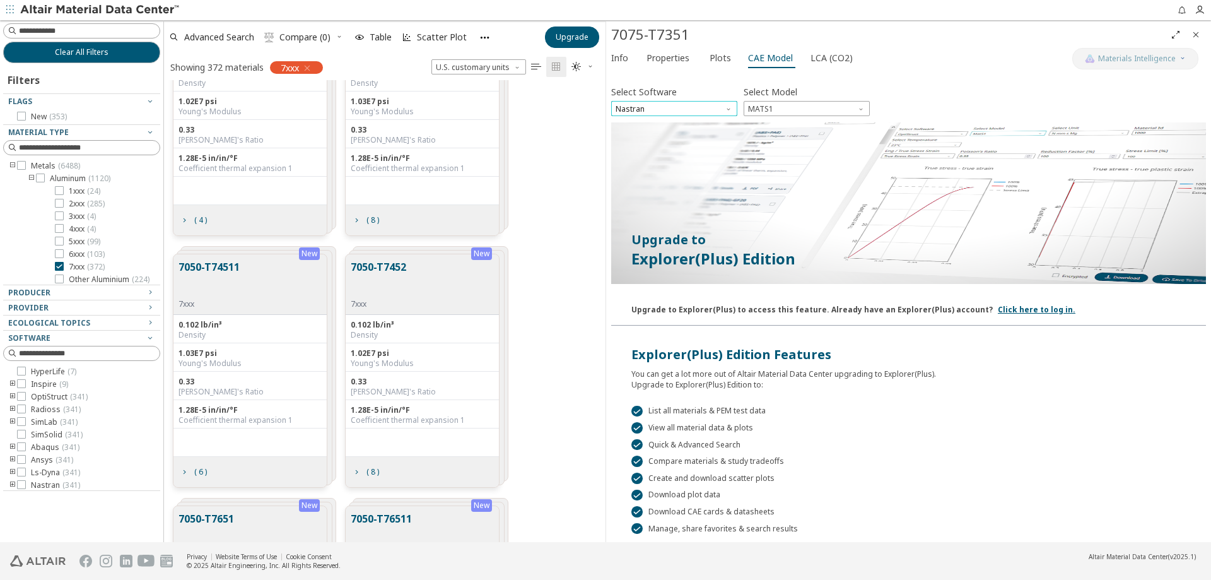
click at [654, 111] on span "Nastran" at bounding box center [674, 108] width 126 height 15
click at [637, 230] on span "Nastran" at bounding box center [631, 230] width 29 height 10
click at [770, 102] on span "MATS1" at bounding box center [807, 108] width 126 height 15
click at [770, 122] on span "MAT1" at bounding box center [807, 124] width 116 height 9
click at [772, 106] on span "MAT1" at bounding box center [807, 108] width 126 height 15
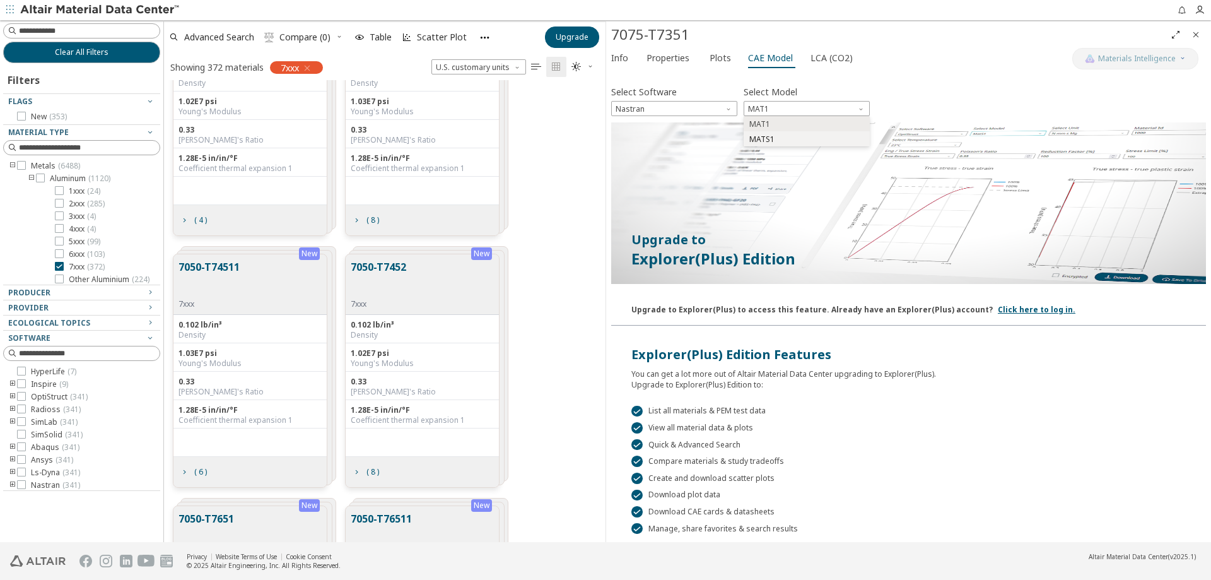
click at [775, 136] on span "MATS1" at bounding box center [807, 139] width 116 height 9
click at [995, 385] on div "You can get a lot more out of Altair Material Data Center upgrading to Explorer…" at bounding box center [909, 376] width 555 height 26
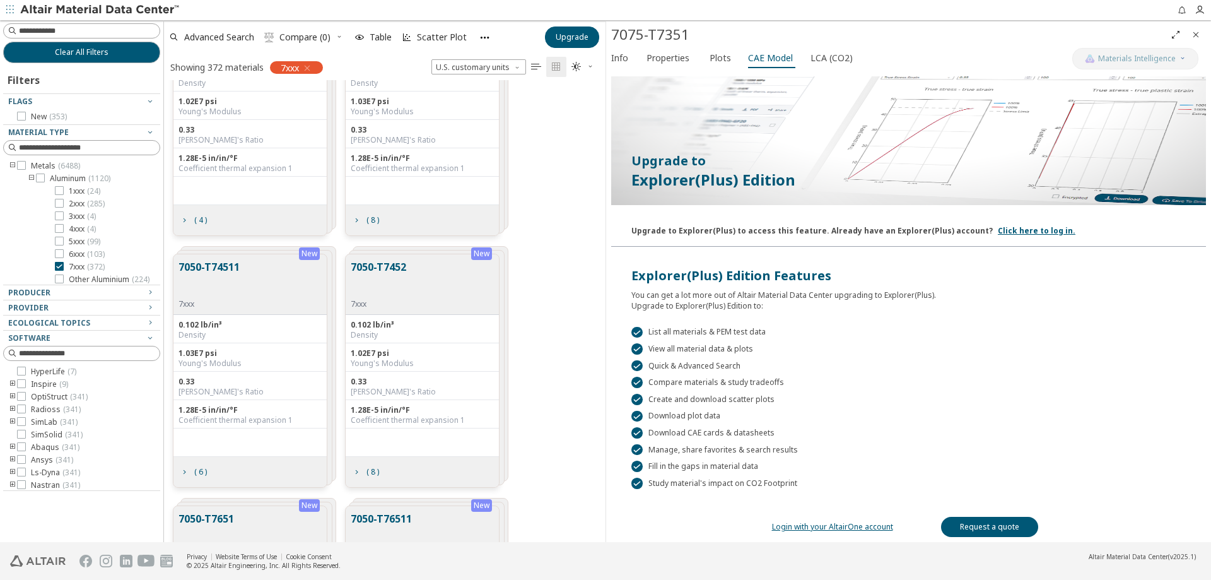
scroll to position [86, 0]
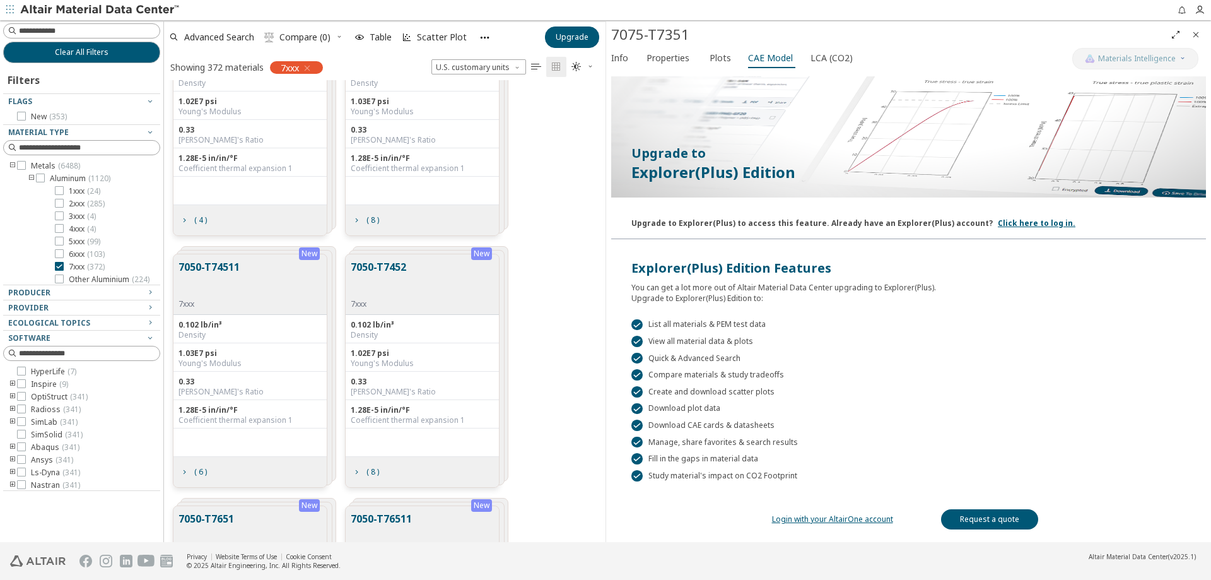
click at [804, 519] on link "Login with your AltairOne account" at bounding box center [832, 519] width 121 height 11
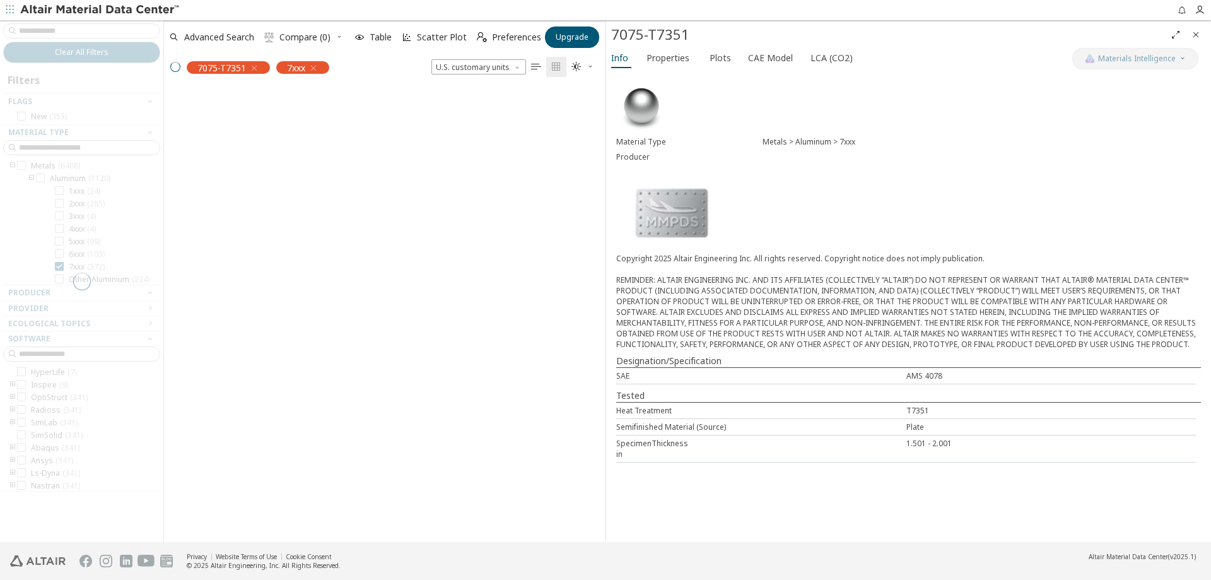
scroll to position [462, 442]
click at [1200, 12] on icon "button" at bounding box center [1200, 10] width 10 height 10
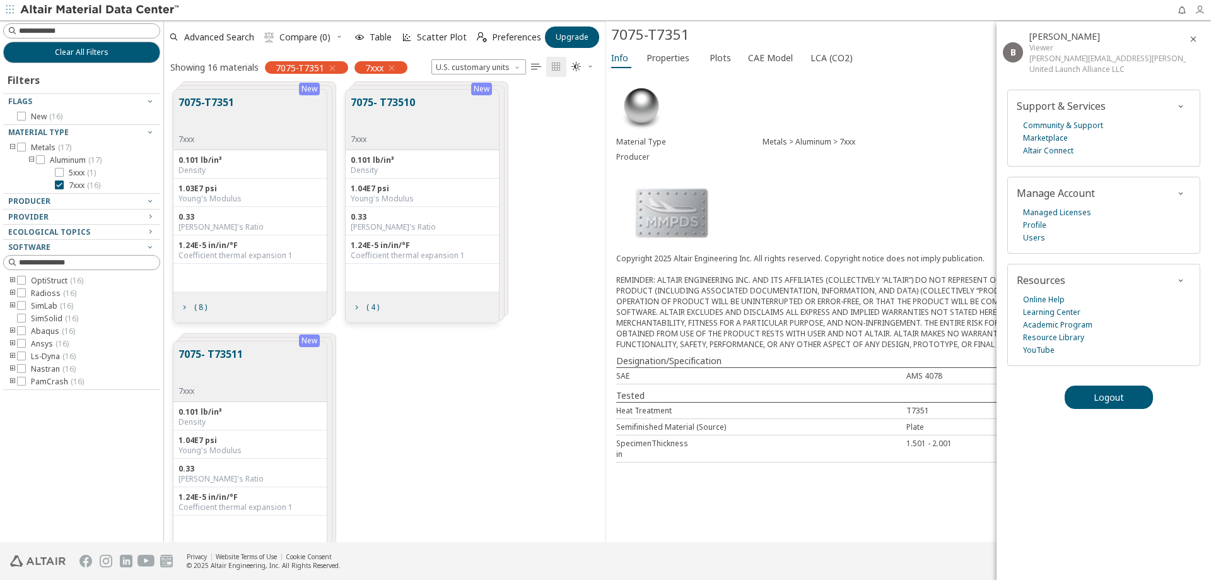
click at [1199, 12] on icon "button" at bounding box center [1200, 10] width 10 height 10
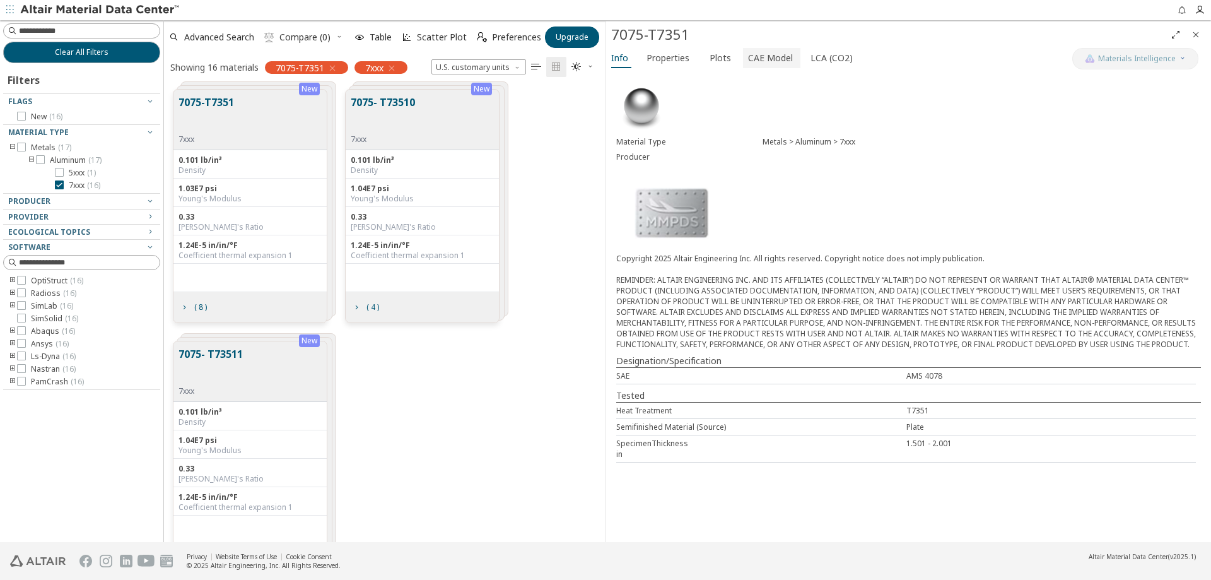
click at [772, 53] on span "CAE Model" at bounding box center [770, 58] width 45 height 20
